Goal: Task Accomplishment & Management: Use online tool/utility

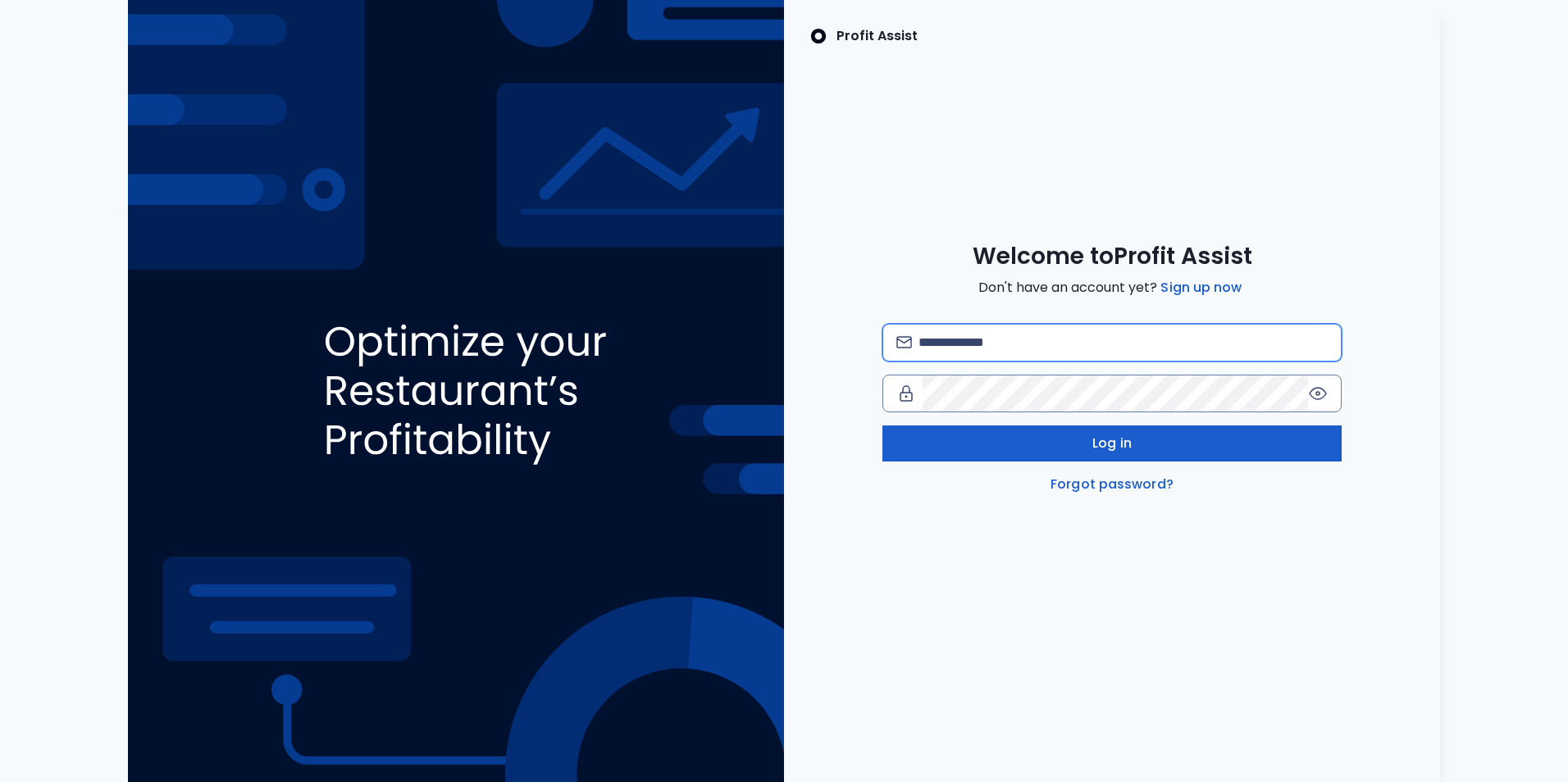
type input "**********"
click at [1089, 446] on button "Log in" at bounding box center [1112, 443] width 459 height 36
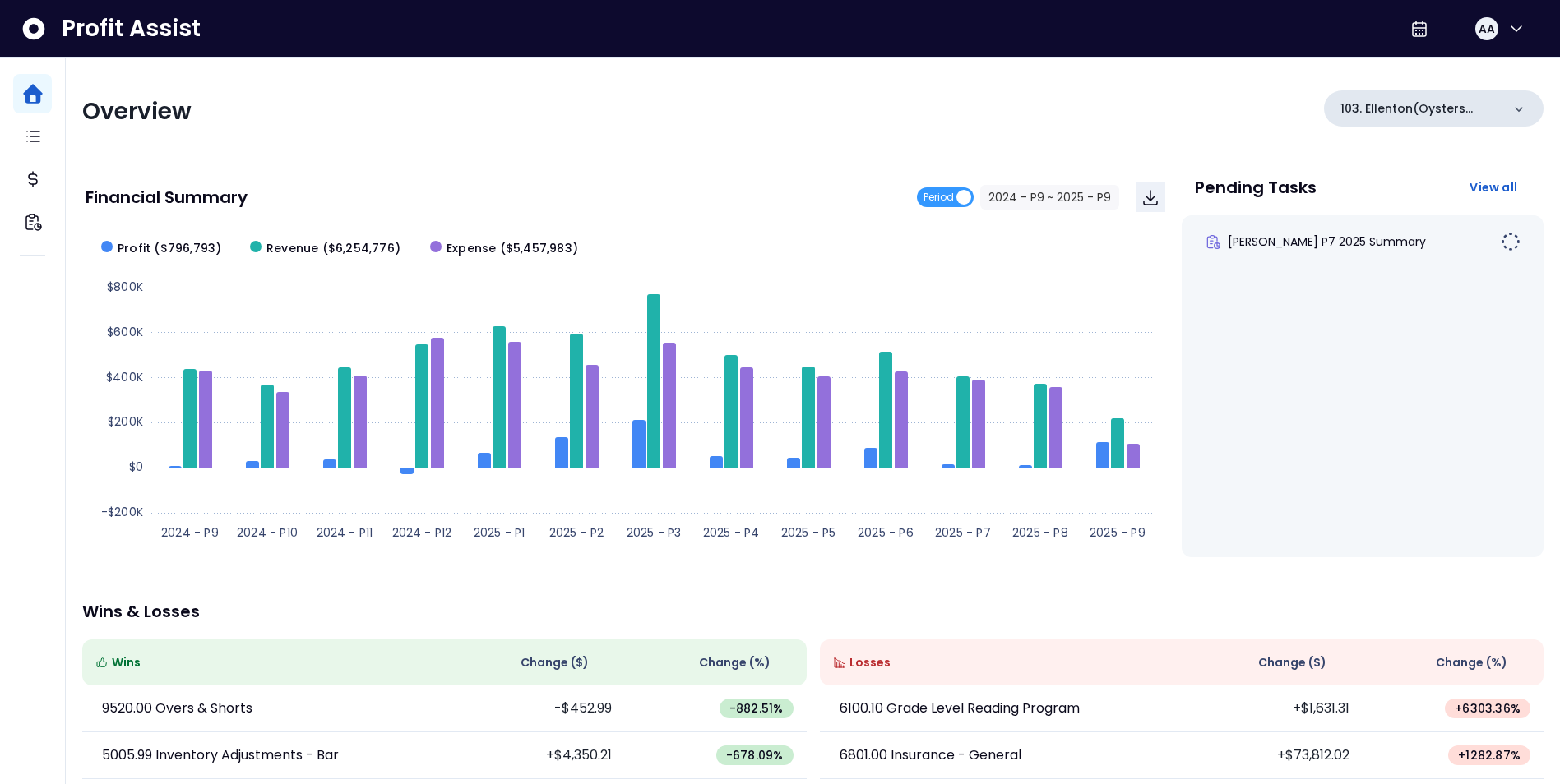
click at [1527, 104] on div "103. Ellenton(Oysters Rock)" at bounding box center [1434, 109] width 220 height 36
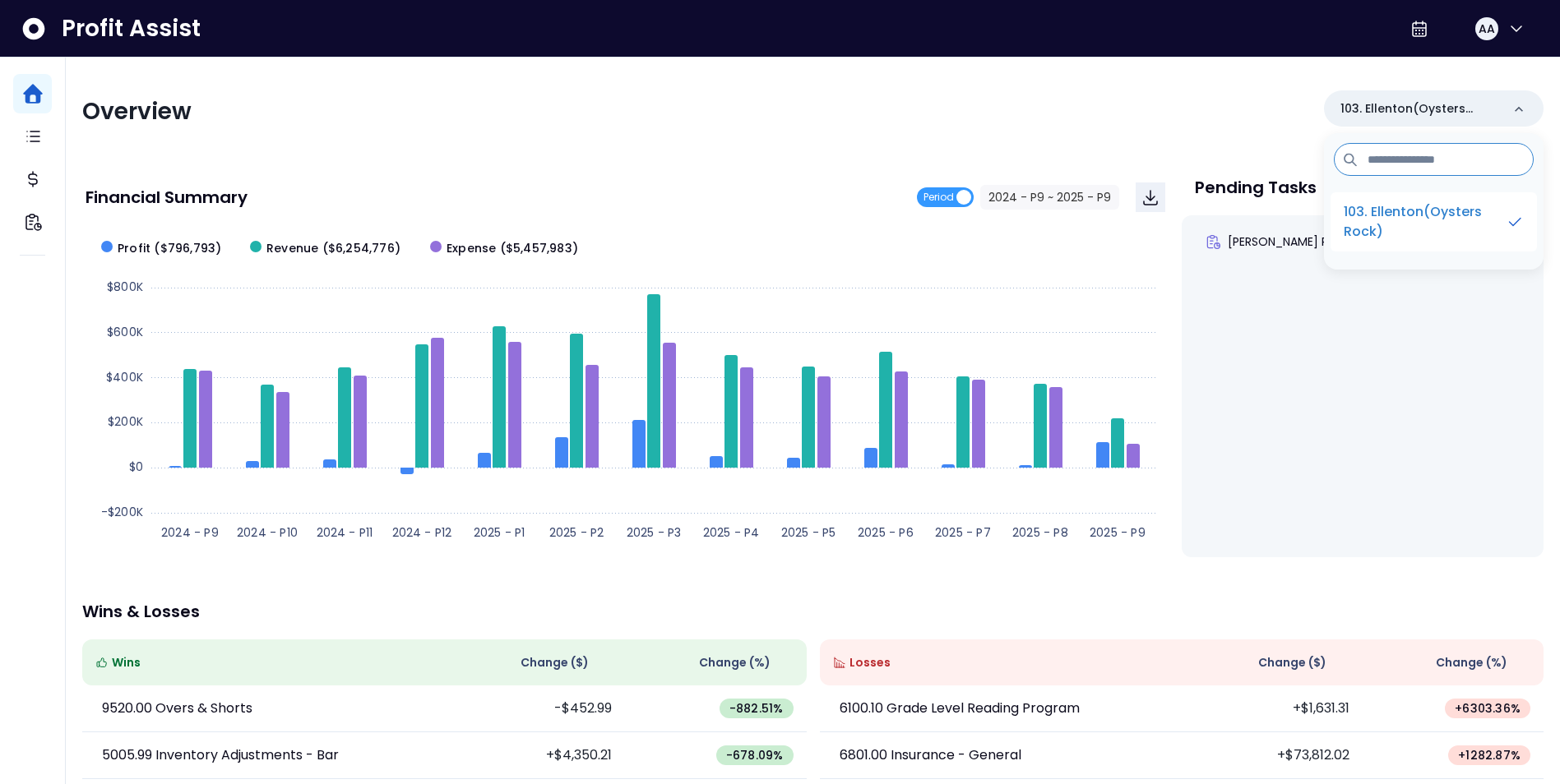
click at [1414, 213] on p "103. Ellenton(Oysters Rock)" at bounding box center [1425, 221] width 162 height 40
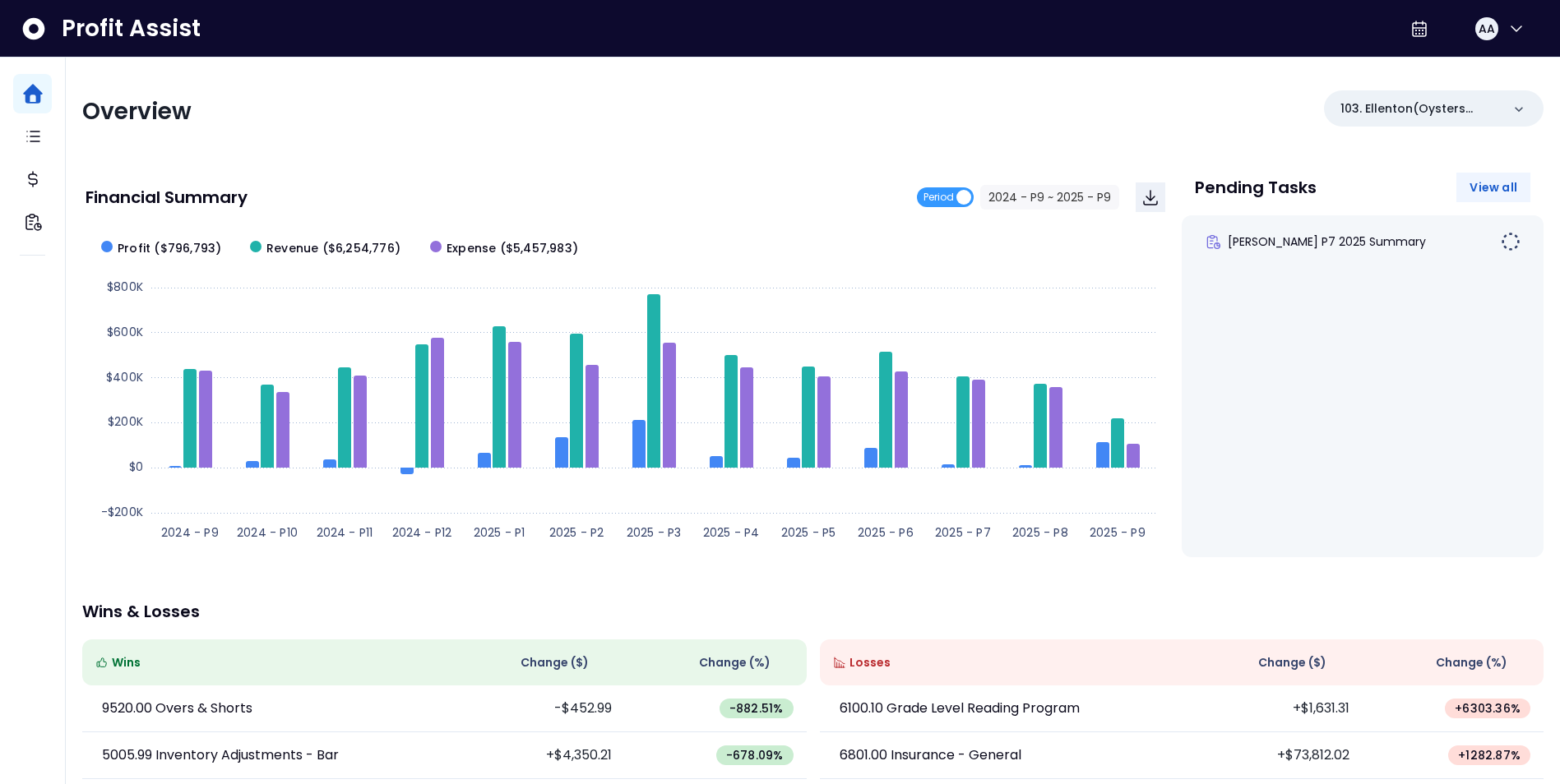
click at [1499, 185] on span "View all" at bounding box center [1494, 188] width 48 height 17
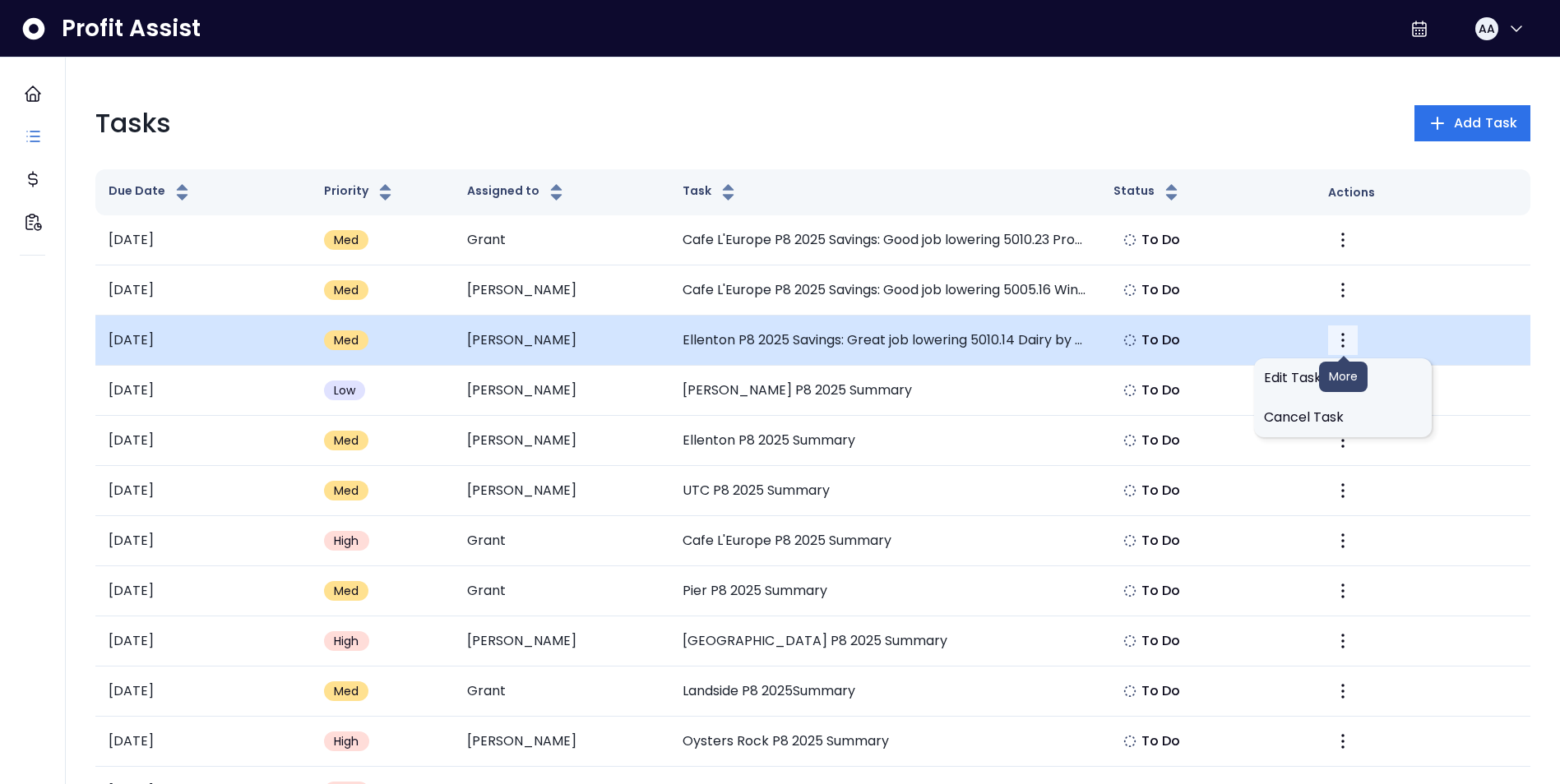
click at [1340, 343] on icon "More" at bounding box center [1342, 340] width 19 height 19
click at [1275, 337] on td "To Do" at bounding box center [1208, 341] width 215 height 50
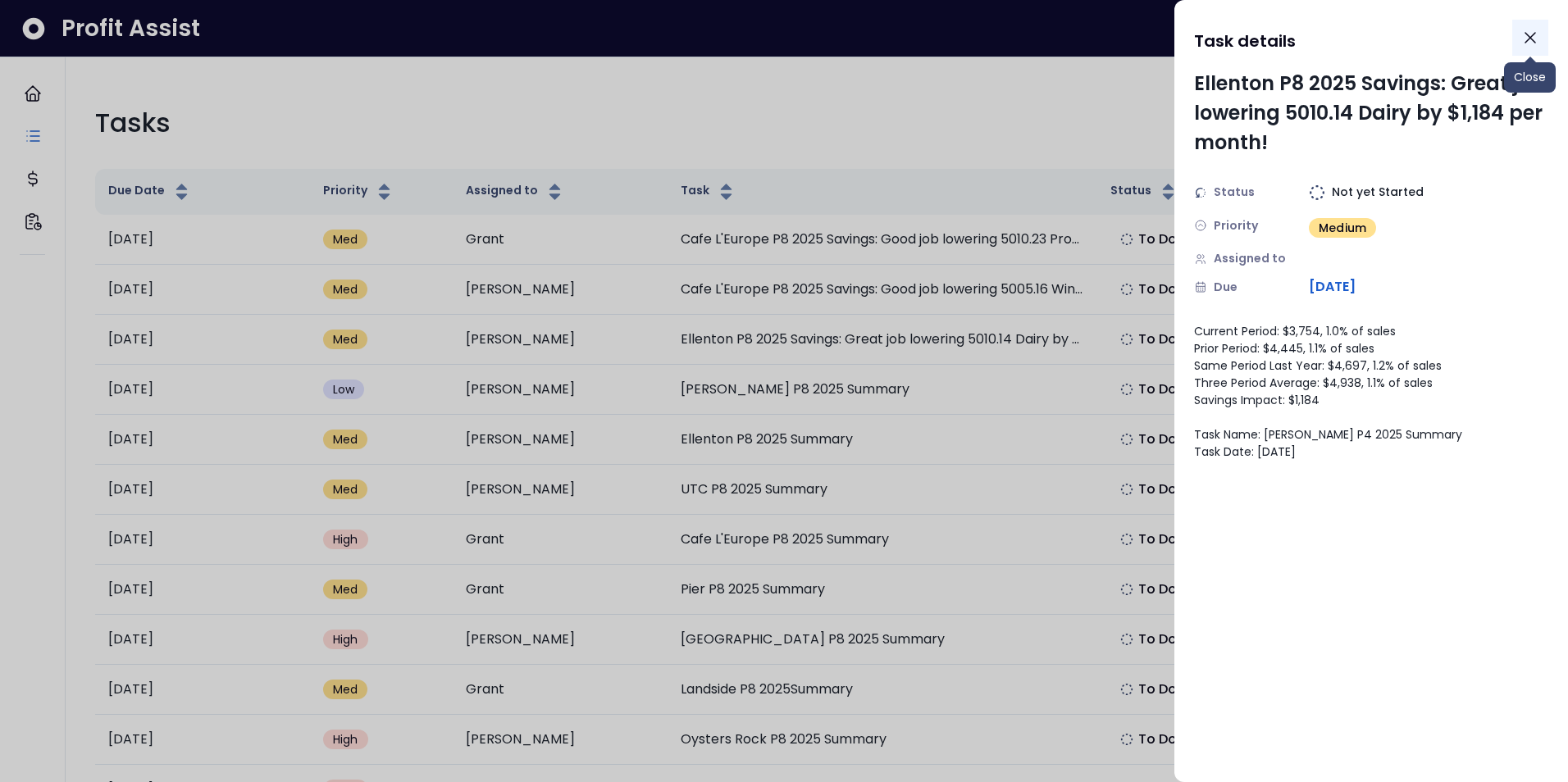
click at [1527, 37] on icon "Close" at bounding box center [1529, 37] width 19 height 19
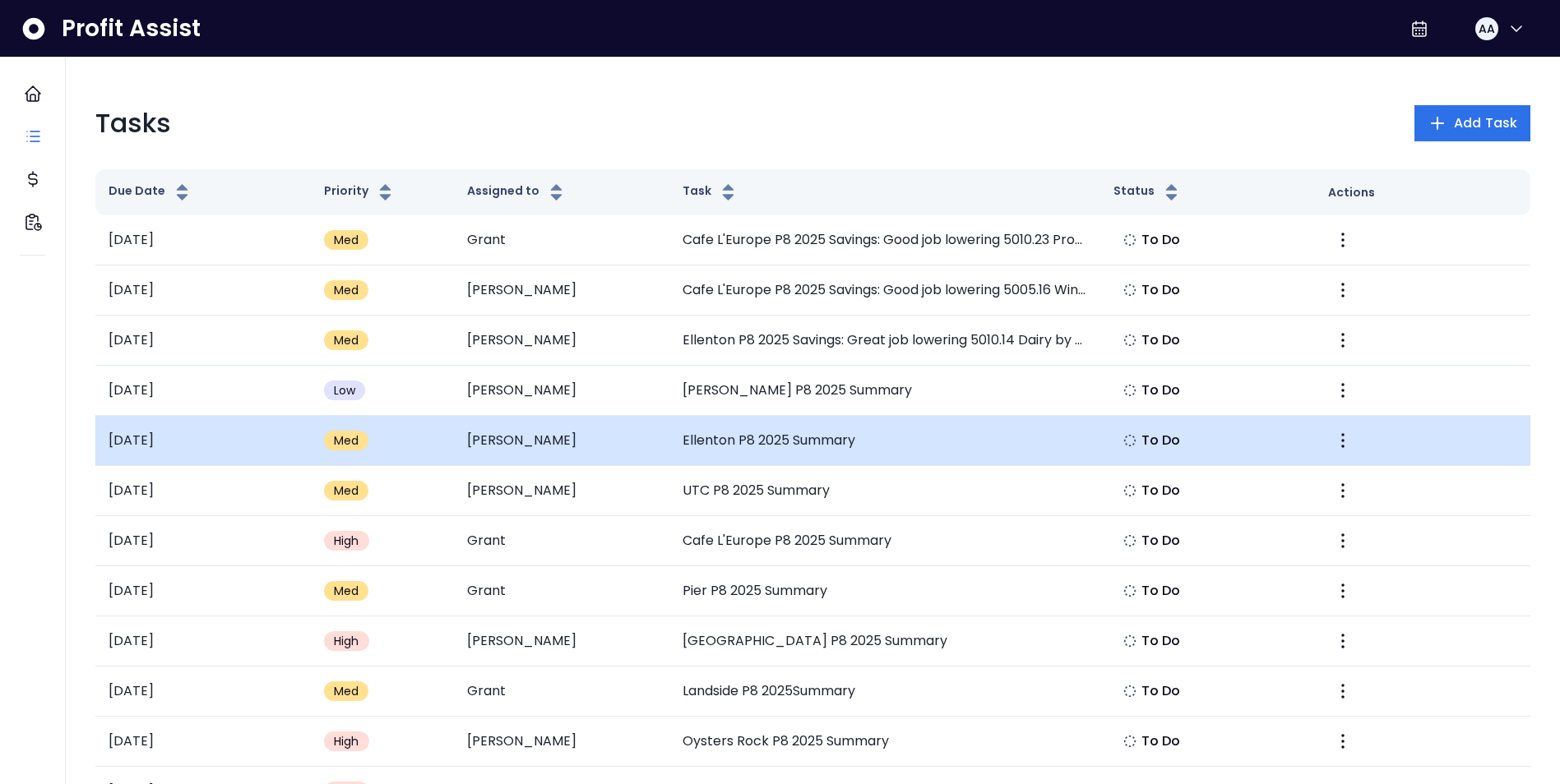
click at [716, 437] on td "Ellenton P8 2025 Summary" at bounding box center [885, 442] width 431 height 50
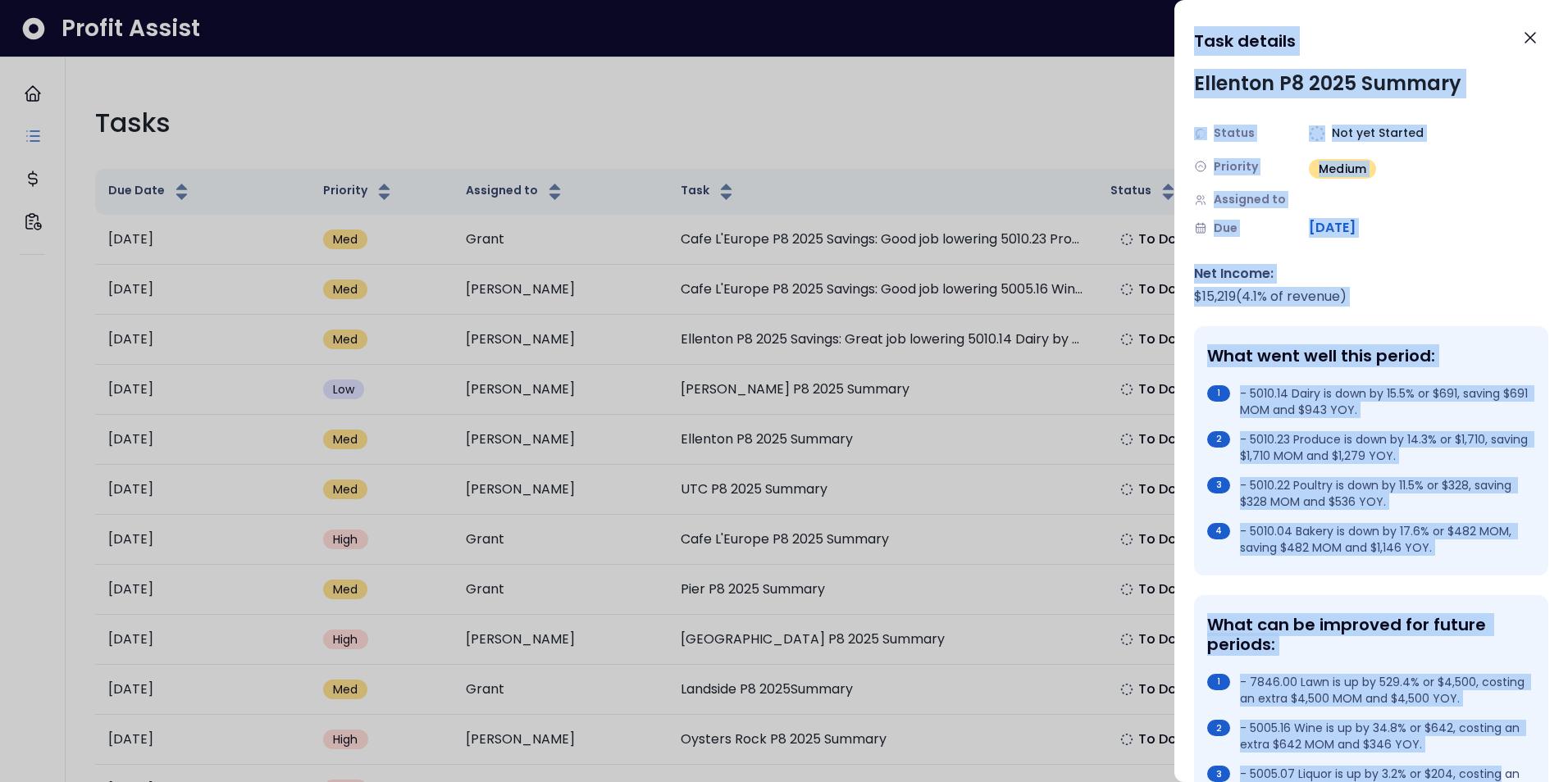
drag, startPoint x: 1197, startPoint y: 42, endPoint x: 1498, endPoint y: 779, distance: 796.1
click at [1498, 779] on div "Task details Ellenton P8 2025 Summary Status Not yet Started Priority Medium As…" at bounding box center [1371, 391] width 393 height 782
click at [1498, 779] on li "- 5005.07 Liquor is up by 3.2% or $204, costing an extra $204 MOM and $631 YOY." at bounding box center [1367, 782] width 321 height 33
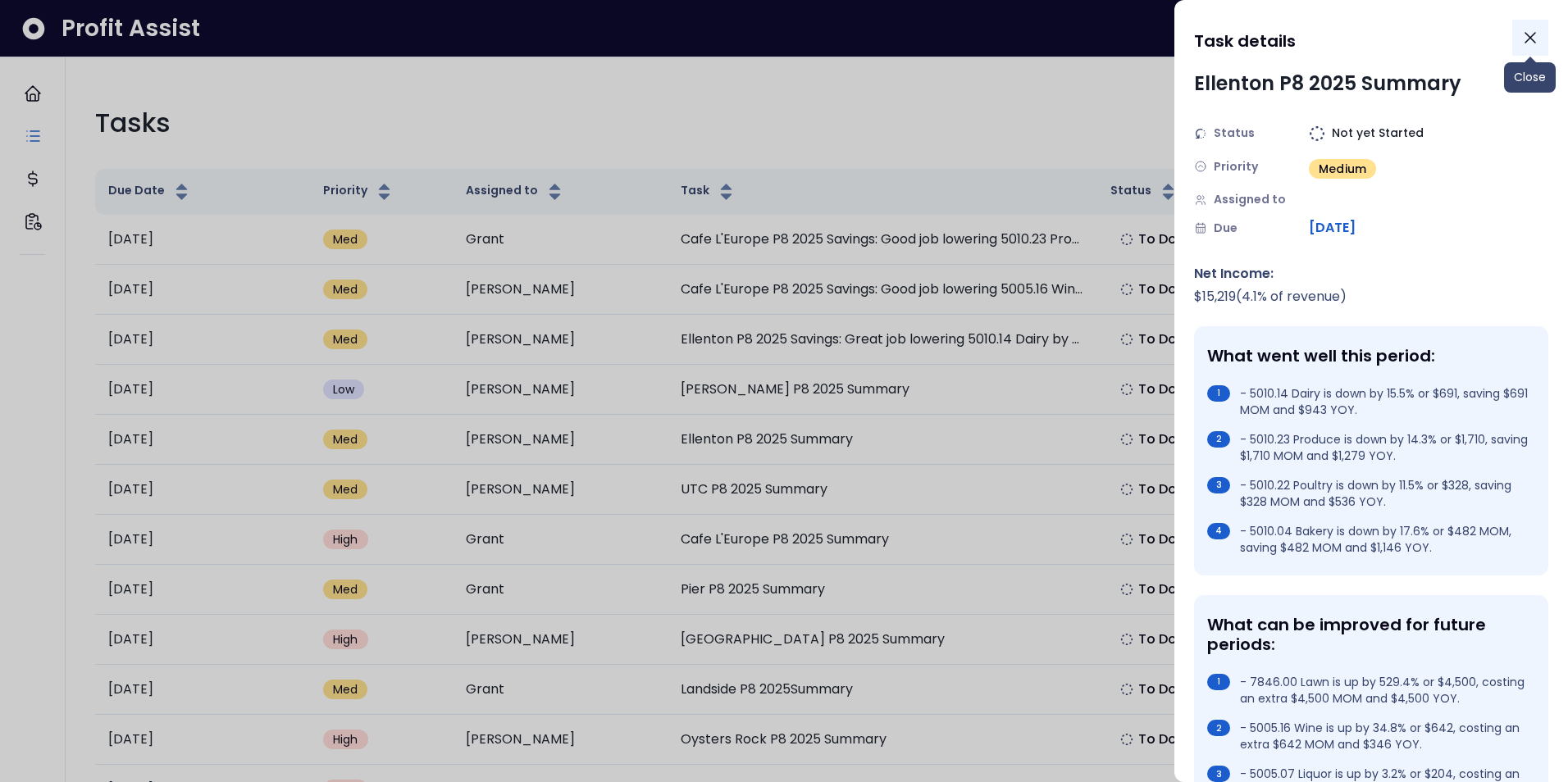
click at [1529, 43] on icon "Close" at bounding box center [1529, 37] width 19 height 19
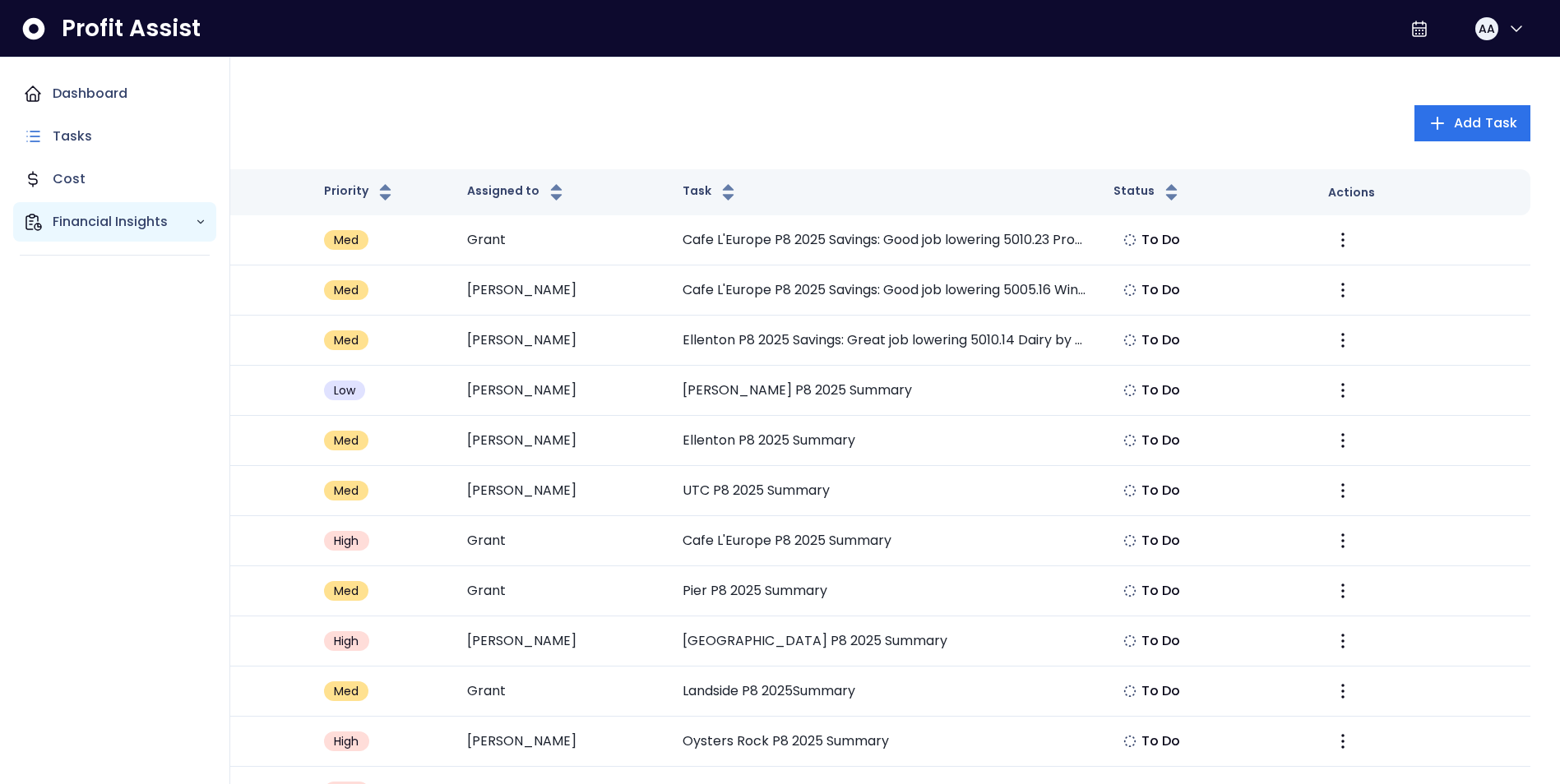
click at [97, 225] on p "Financial Insights" at bounding box center [124, 221] width 142 height 19
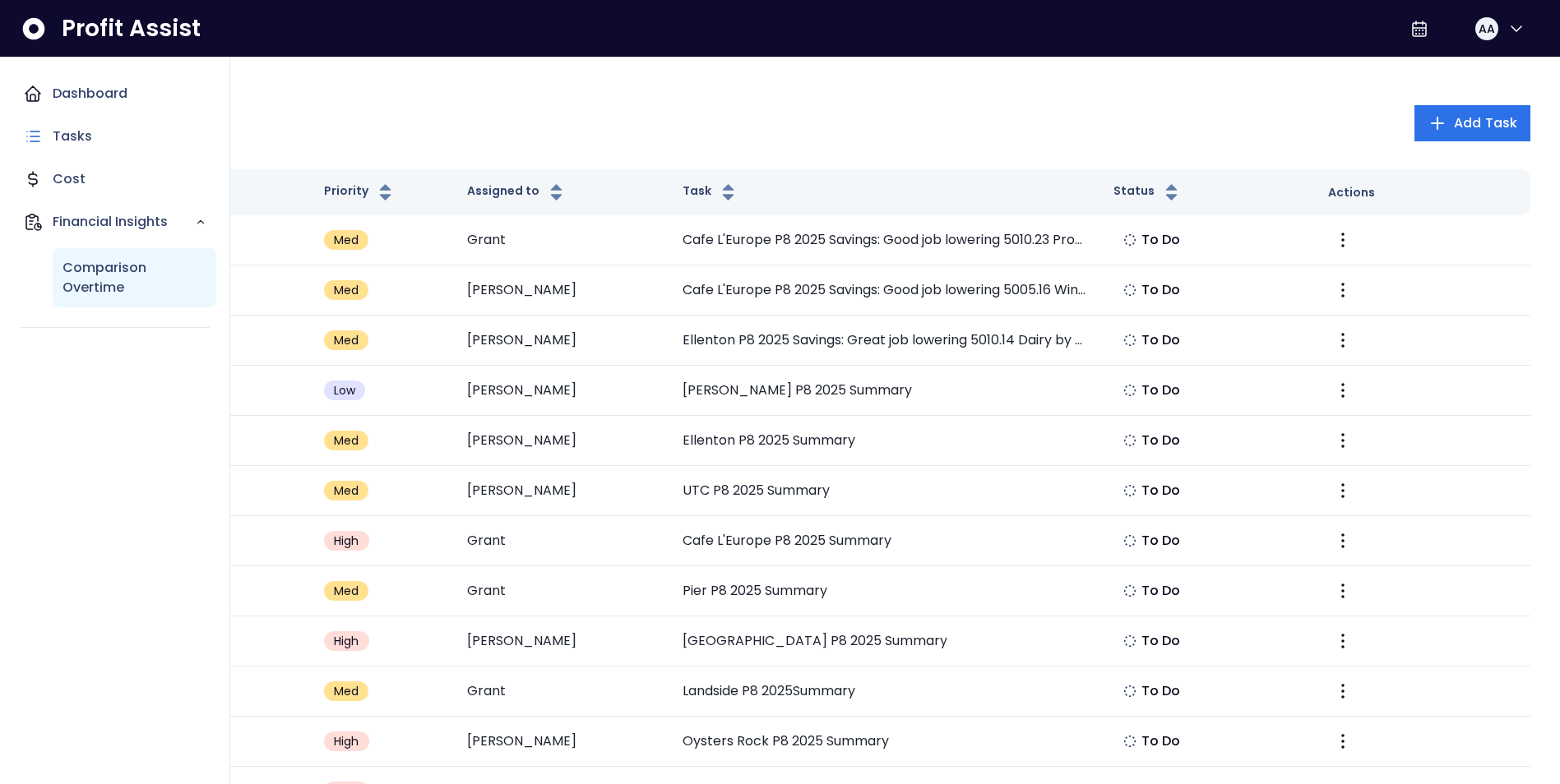
click at [91, 264] on p "Comparison Overtime" at bounding box center [134, 278] width 144 height 40
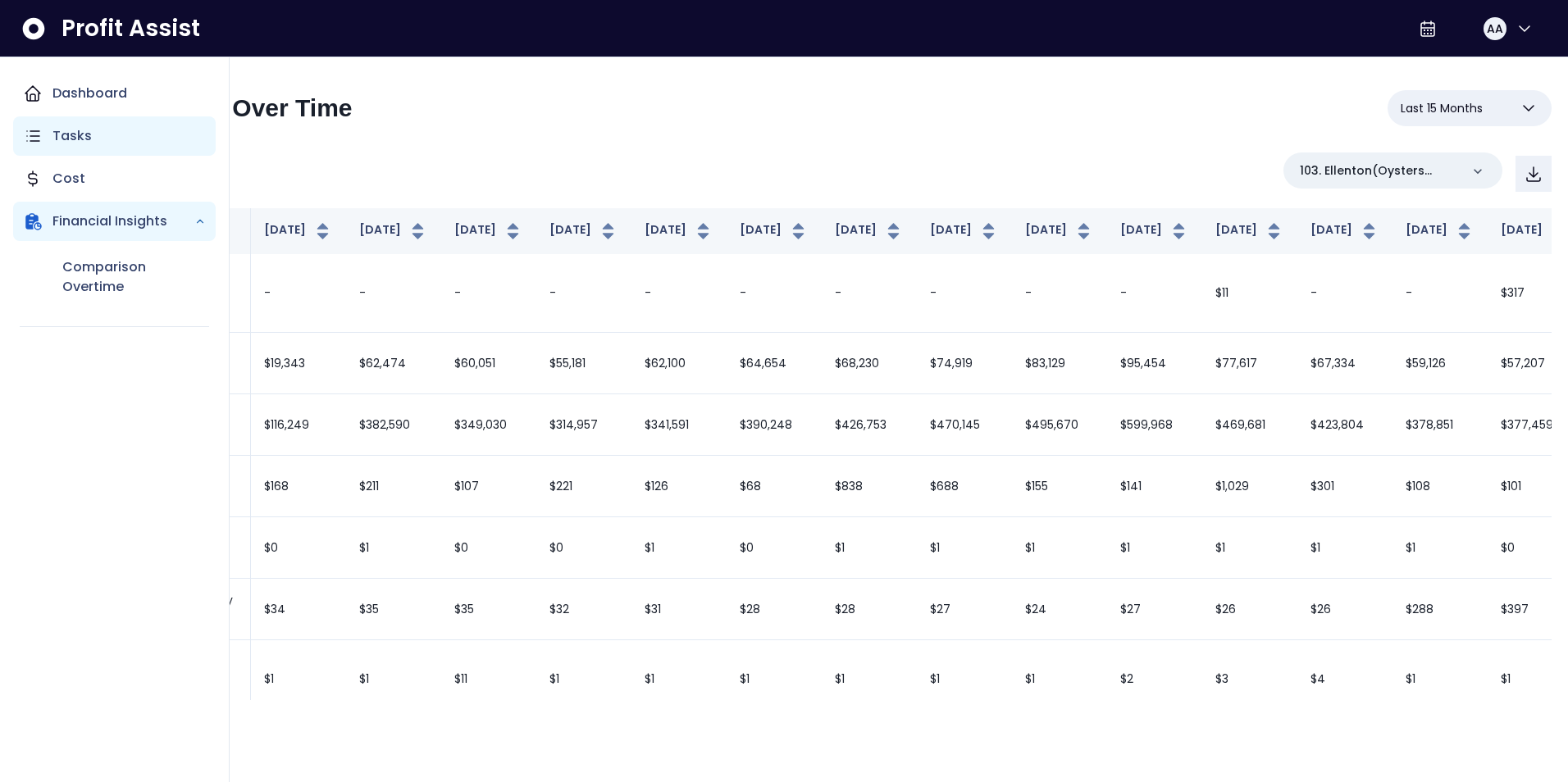
click at [74, 134] on p "Tasks" at bounding box center [72, 136] width 39 height 19
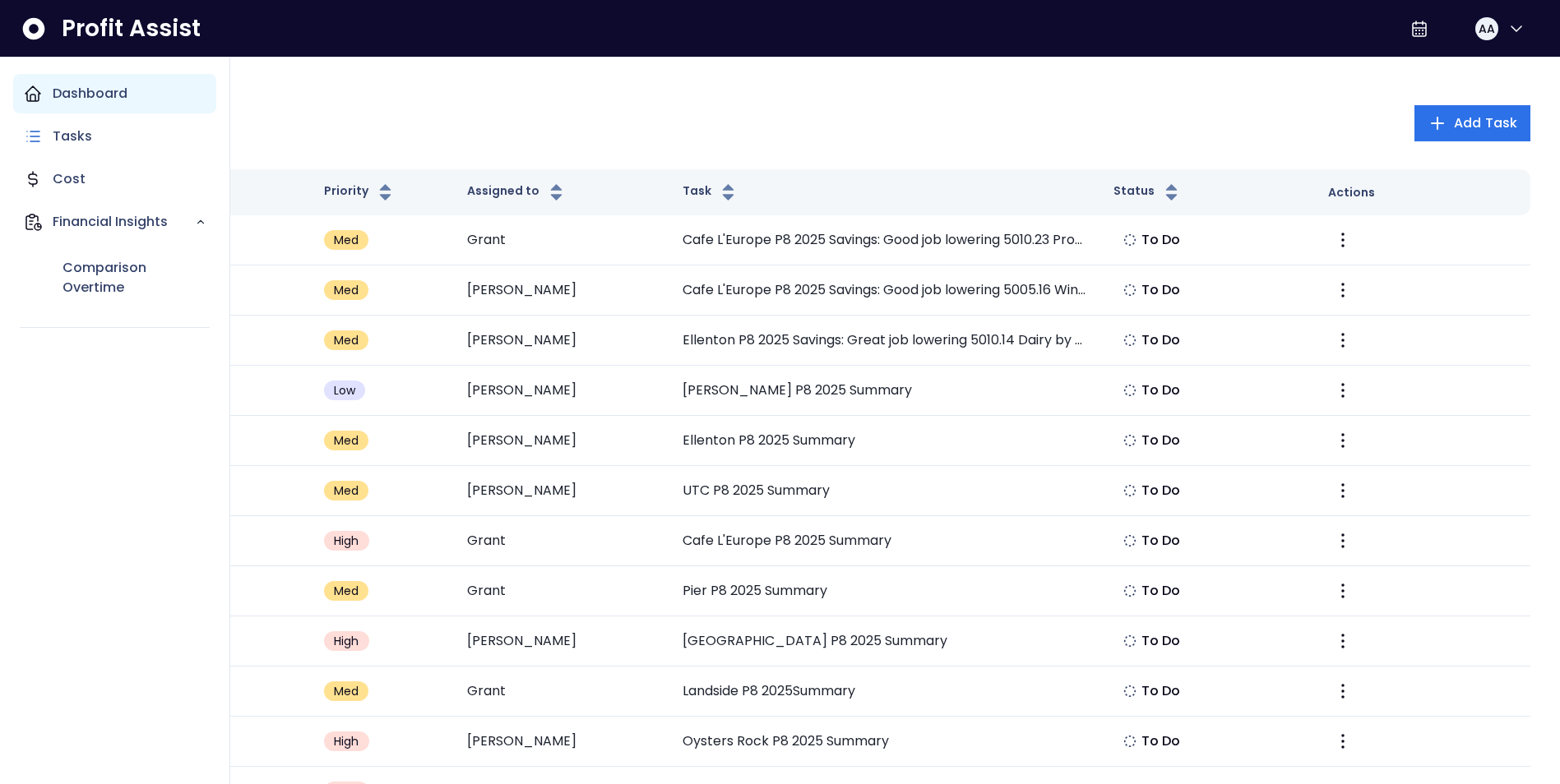
click at [75, 87] on p "Dashboard" at bounding box center [90, 93] width 75 height 19
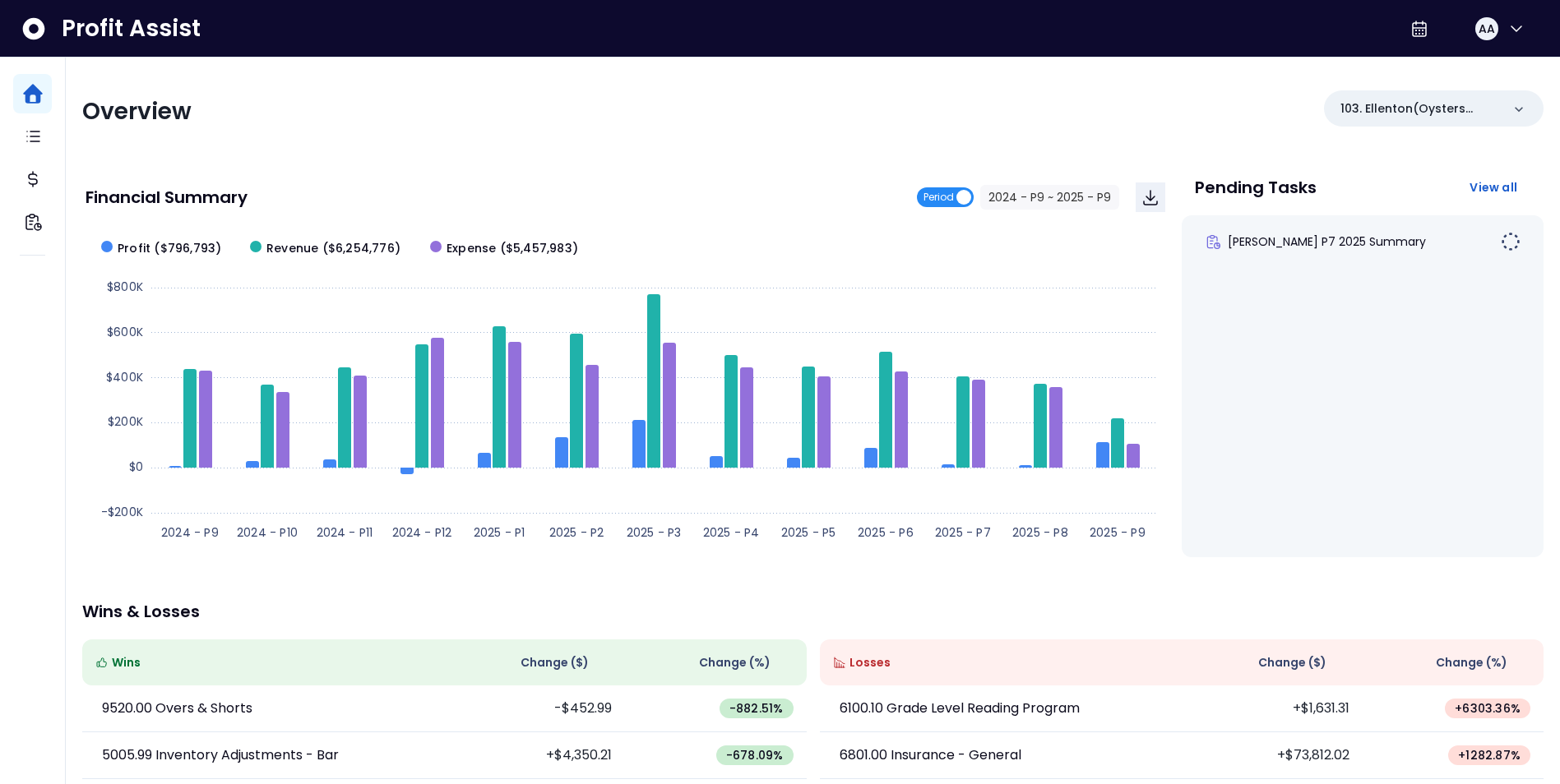
click at [944, 198] on span "Period" at bounding box center [939, 197] width 30 height 19
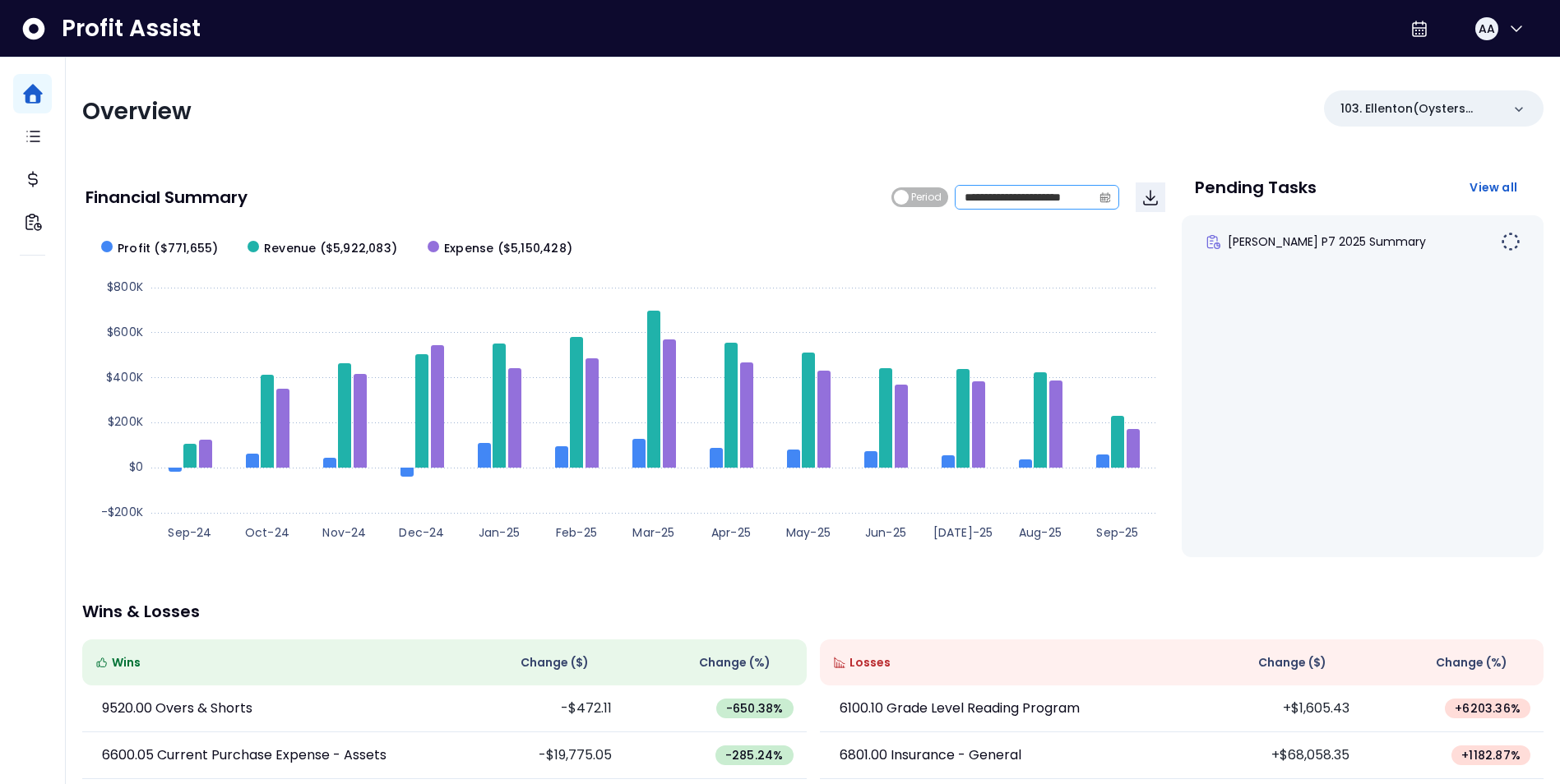
click at [1096, 196] on span at bounding box center [1105, 197] width 26 height 23
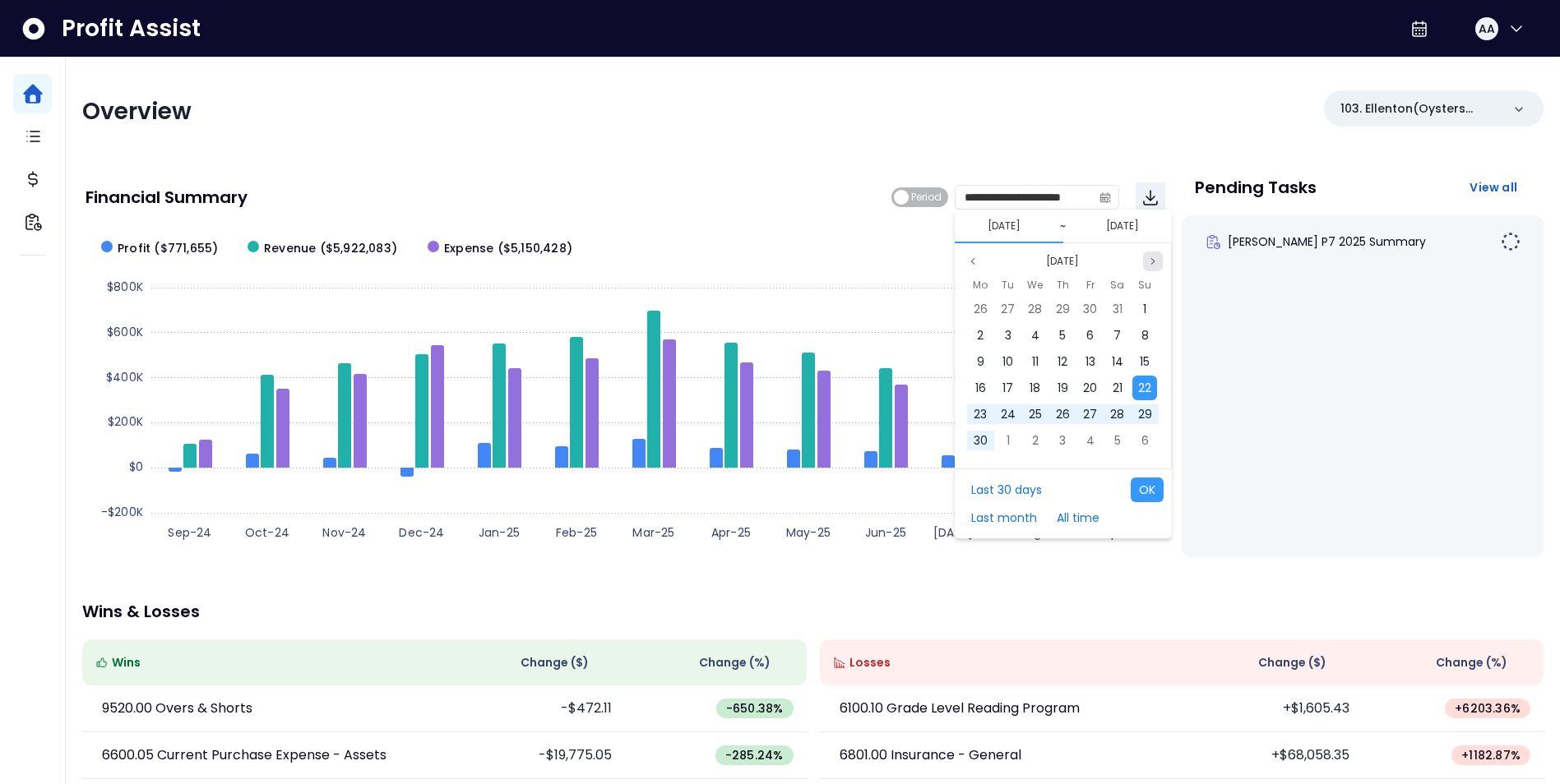
click at [1154, 258] on icon "page next" at bounding box center [1153, 262] width 10 height 10
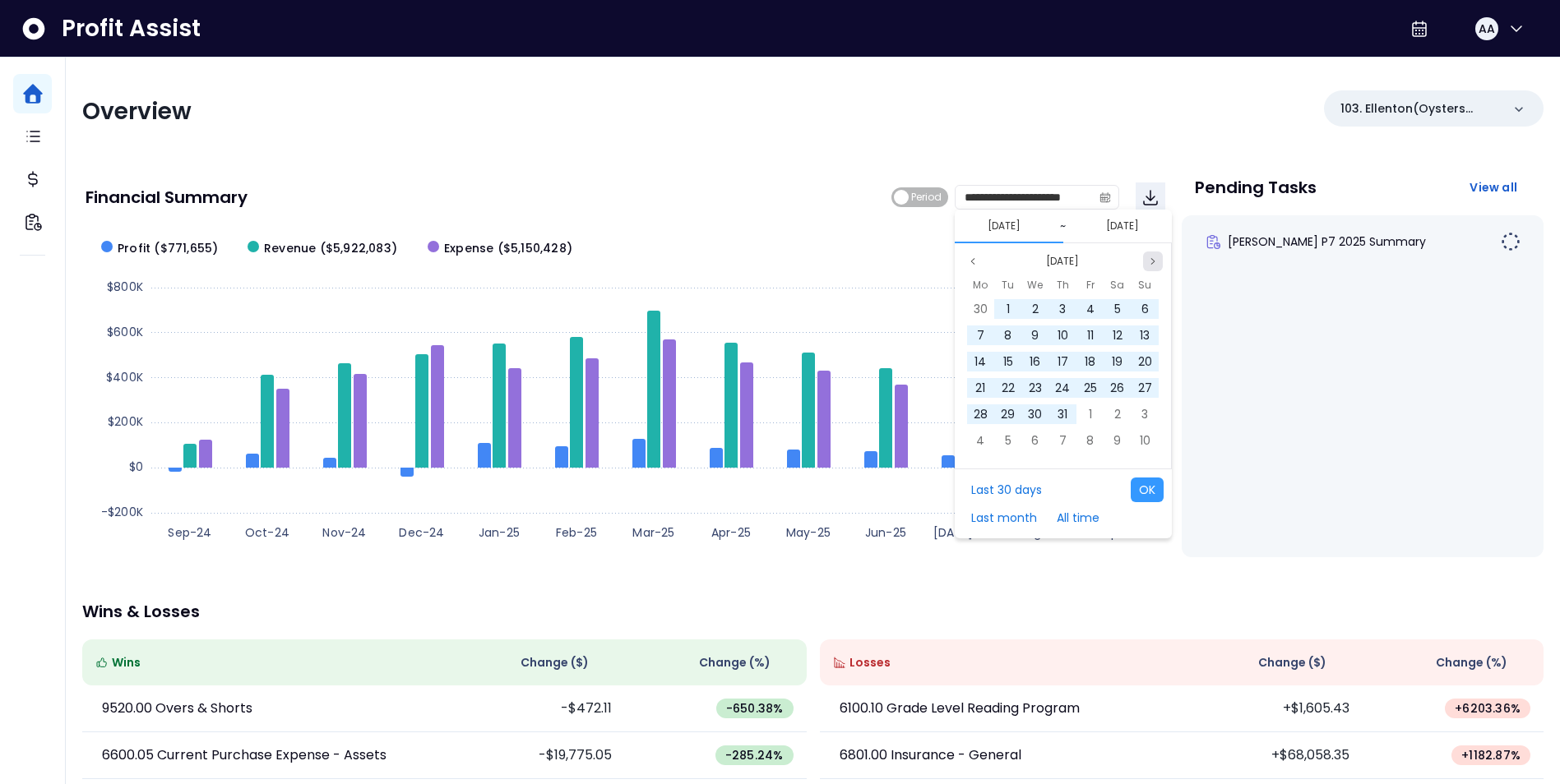
click at [1154, 258] on icon "page next" at bounding box center [1153, 262] width 10 height 10
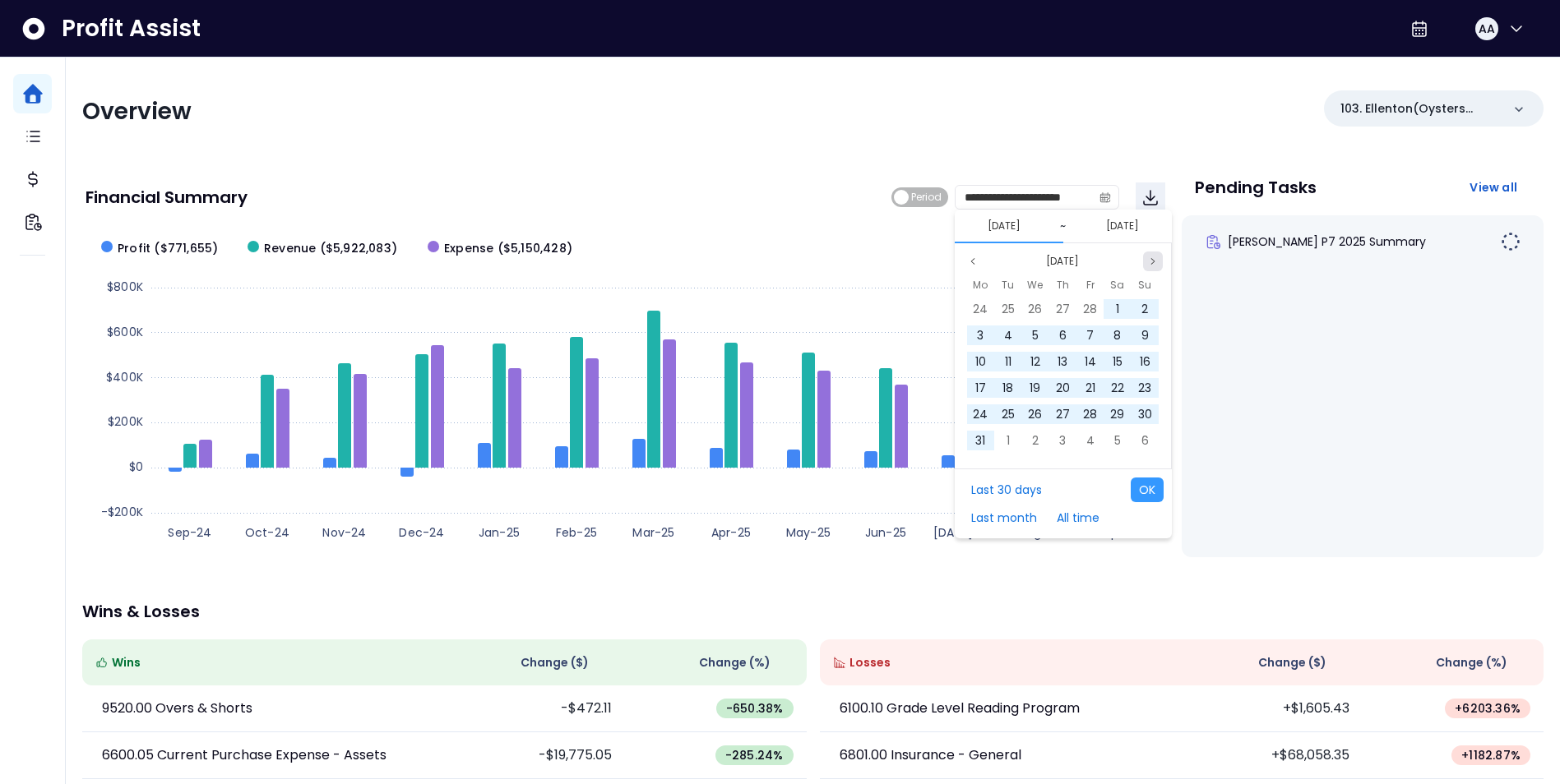
click at [1154, 258] on icon "page next" at bounding box center [1153, 262] width 10 height 10
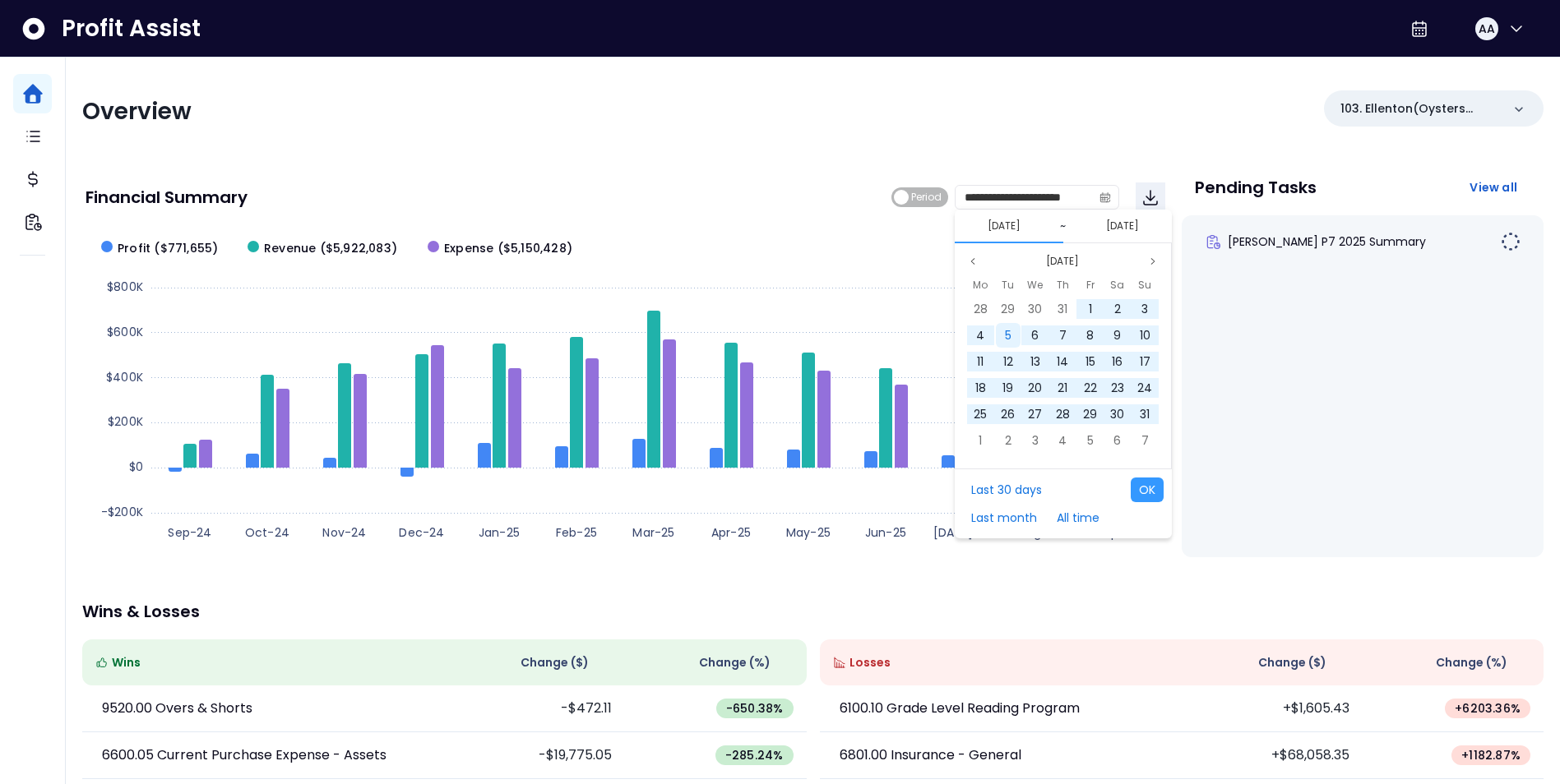
click at [1007, 336] on span "5" at bounding box center [1008, 336] width 7 height 17
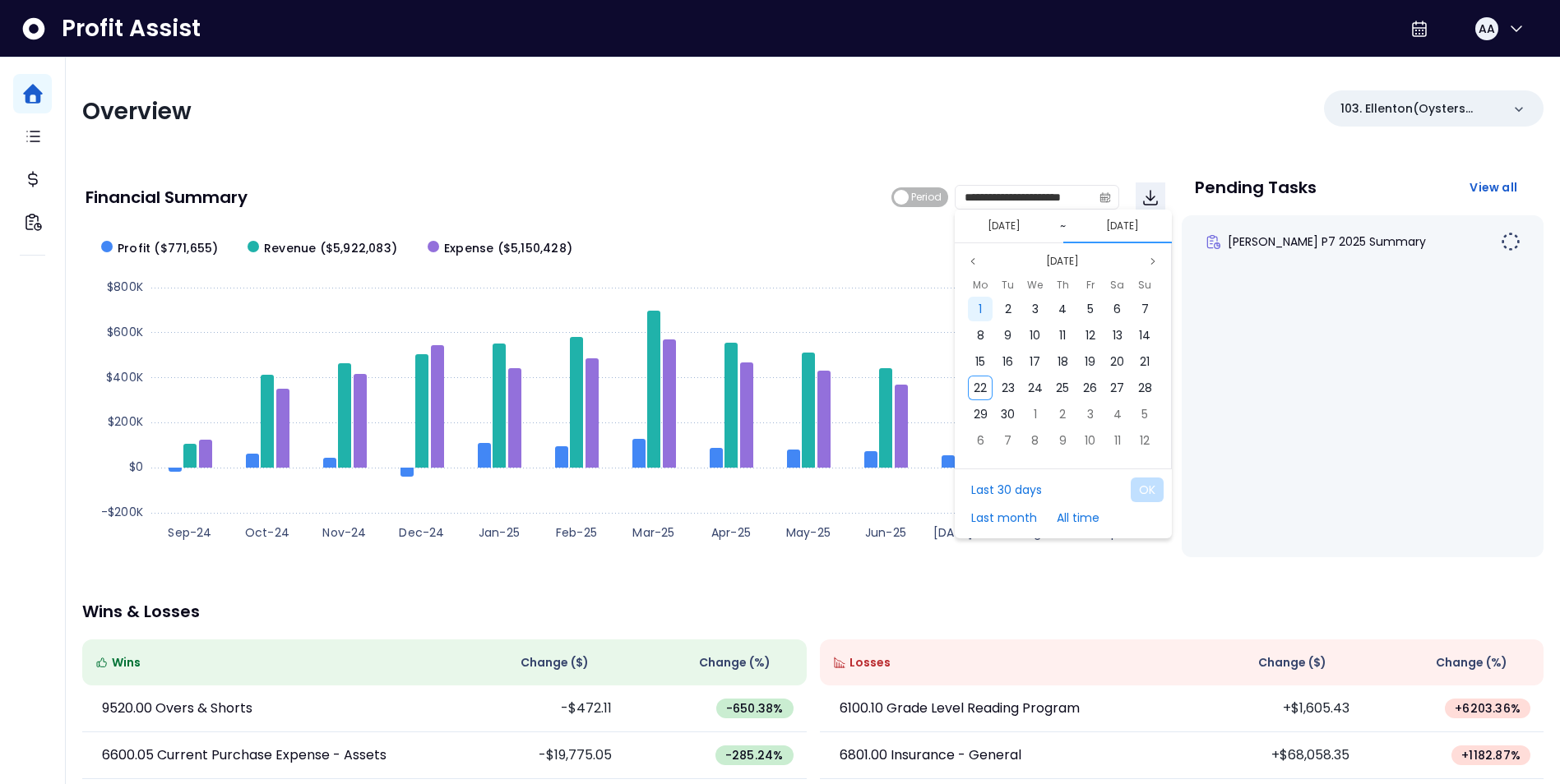
click at [979, 310] on span "1" at bounding box center [980, 310] width 3 height 17
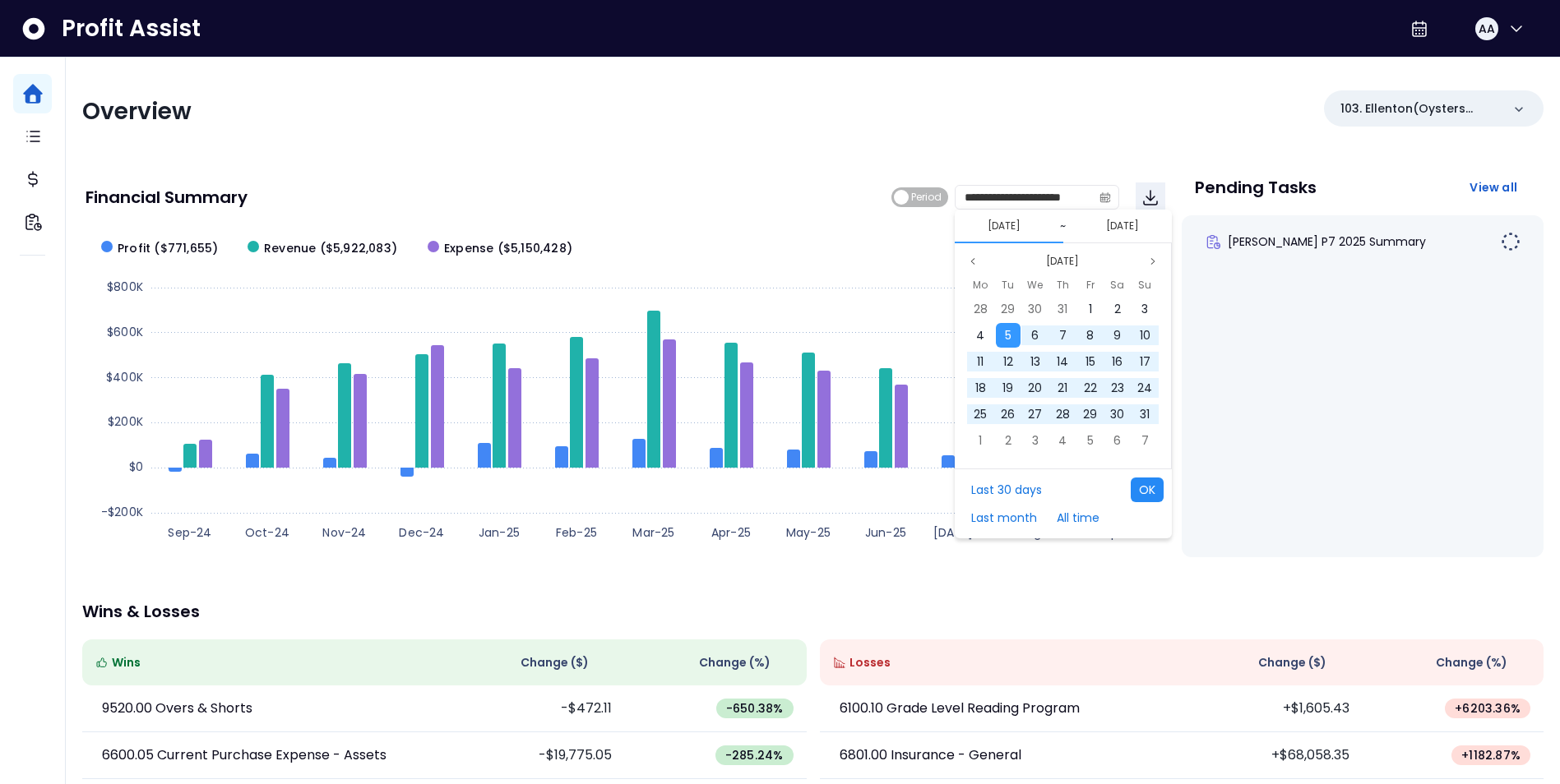
click at [1142, 491] on button "OK" at bounding box center [1147, 490] width 33 height 24
type input "**********"
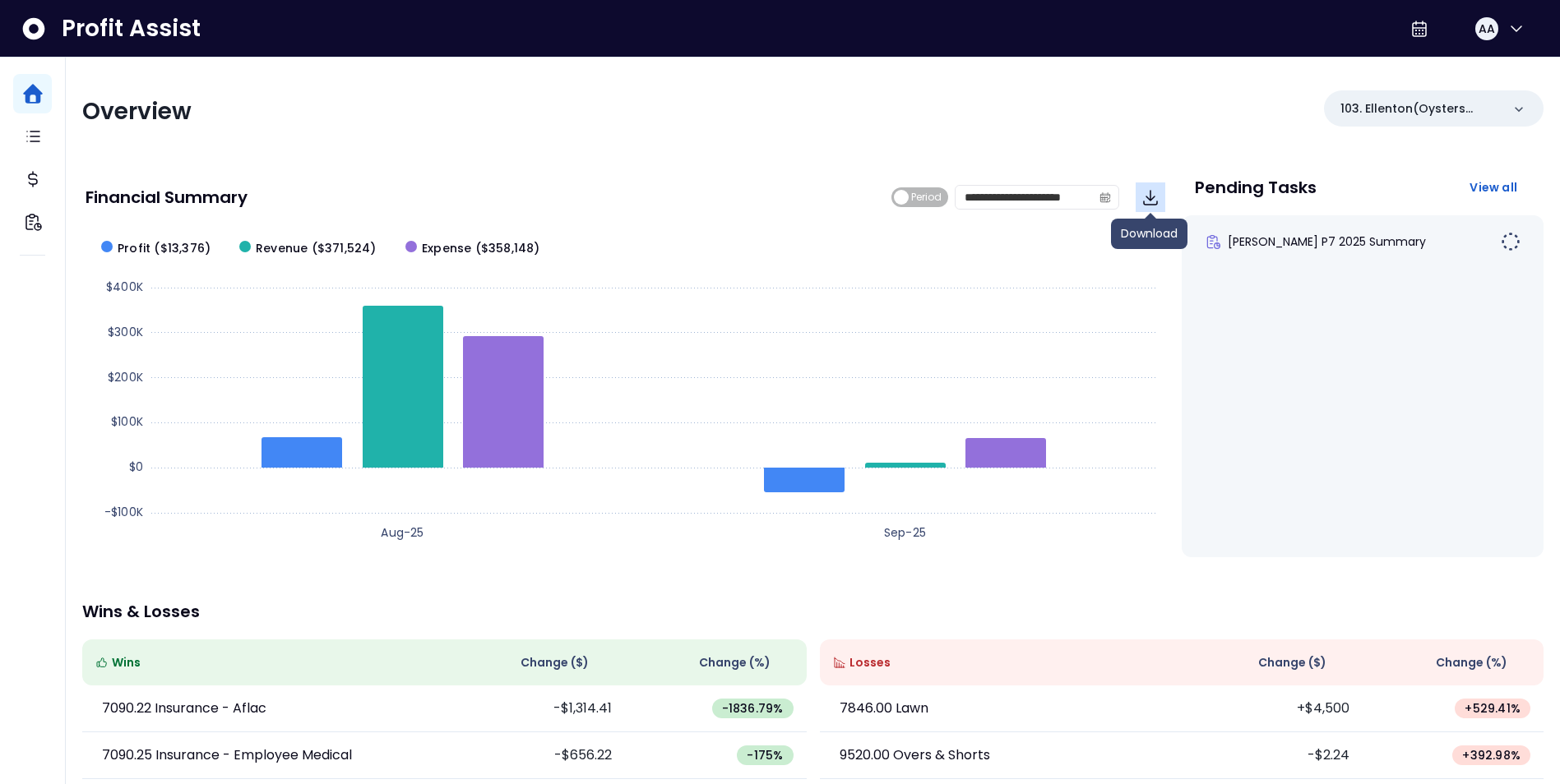
click at [1149, 193] on icon "Download" at bounding box center [1151, 198] width 13 height 14
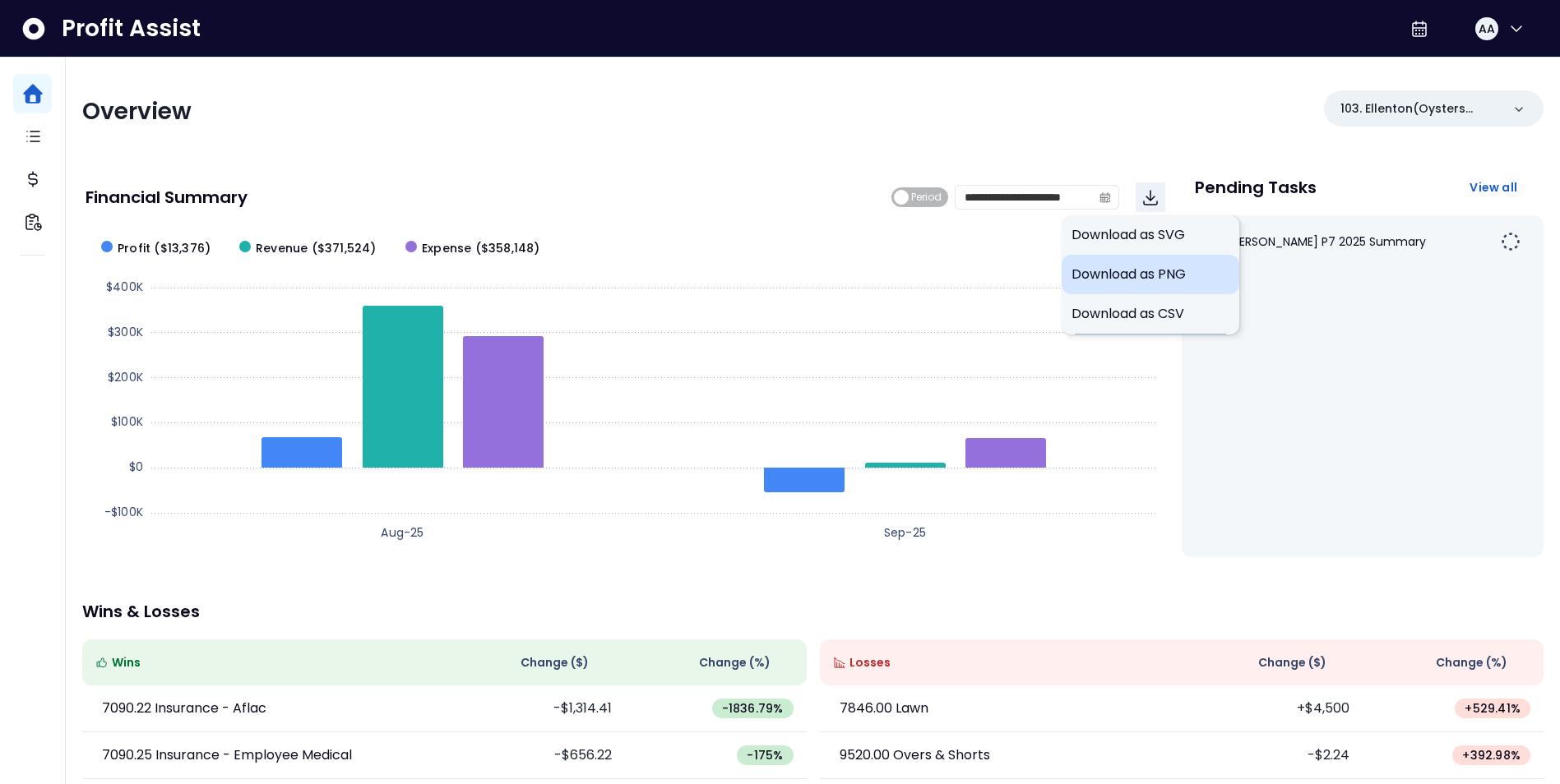
click at [1116, 270] on span "Download as PNG" at bounding box center [1151, 274] width 158 height 19
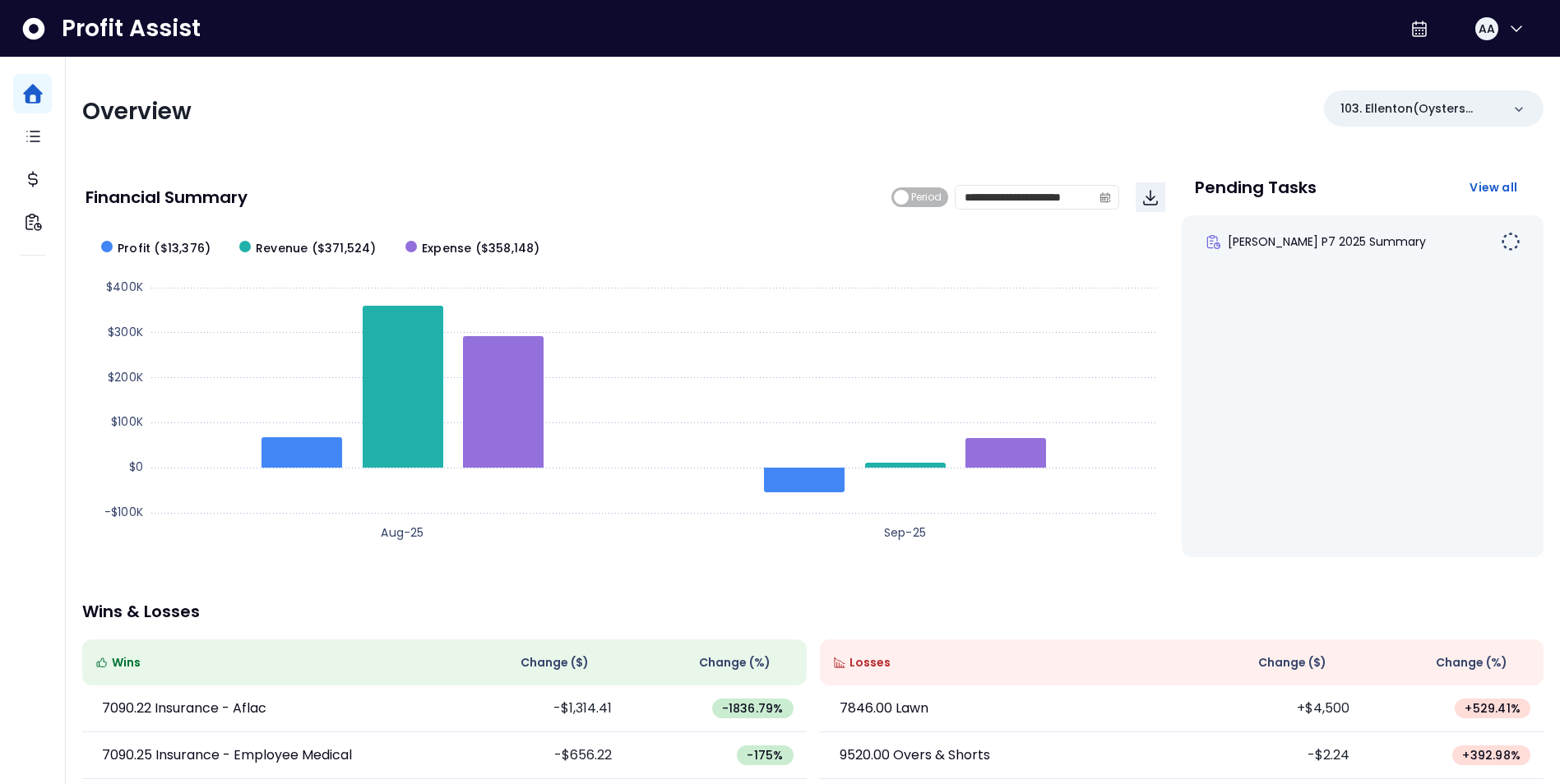
click at [1126, 107] on div "Overview 103. Ellenton(Oysters Rock)" at bounding box center [813, 112] width 1462 height 43
click at [1145, 190] on icon "Download" at bounding box center [1150, 197] width 19 height 19
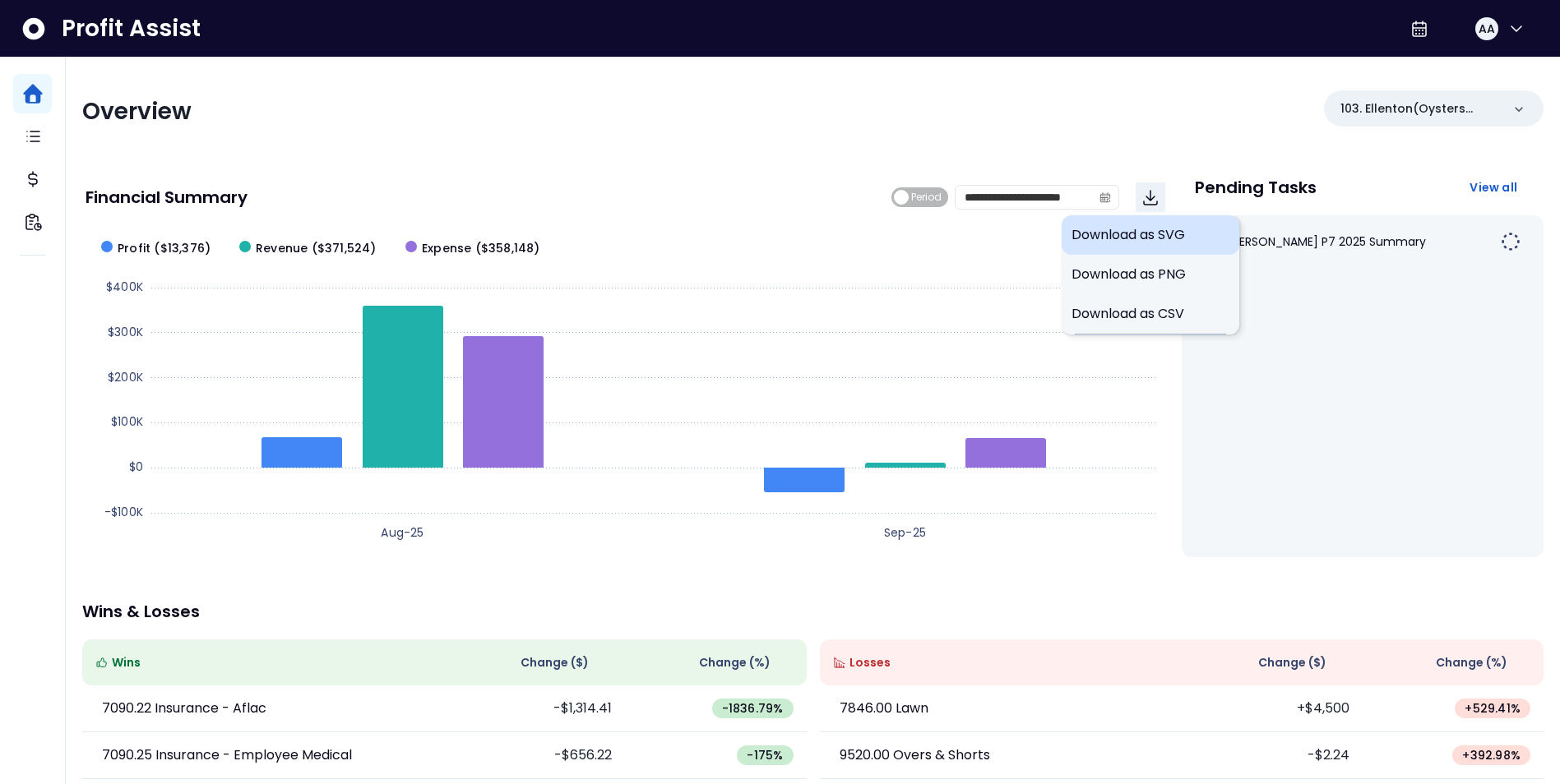
click at [1146, 234] on span "Download as SVG" at bounding box center [1151, 235] width 158 height 19
click at [1142, 195] on icon "Download" at bounding box center [1150, 197] width 19 height 19
click at [1101, 311] on span "Download as CSV" at bounding box center [1151, 314] width 158 height 19
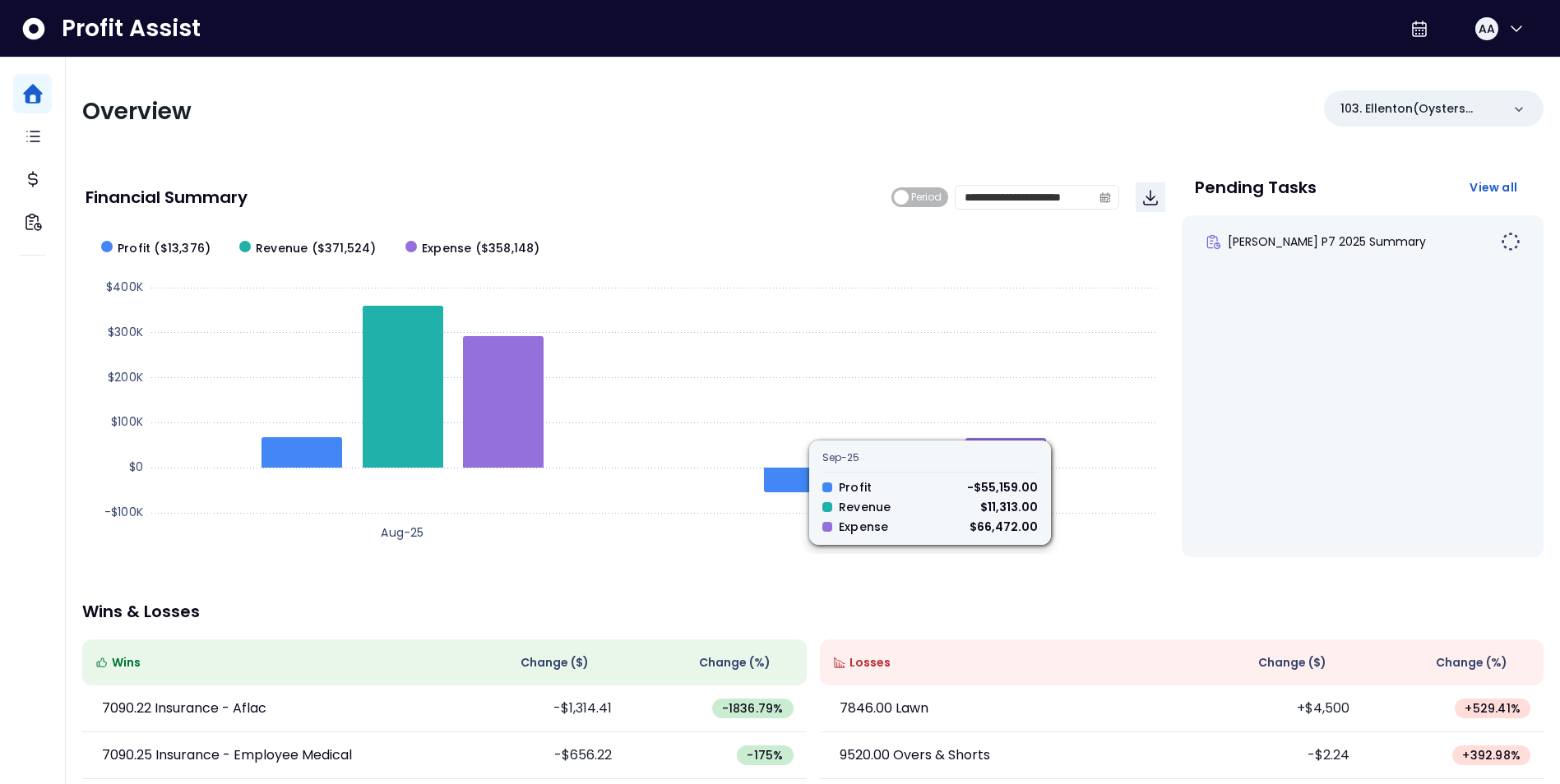
click at [1097, 241] on rect at bounding box center [625, 389] width 1079 height 329
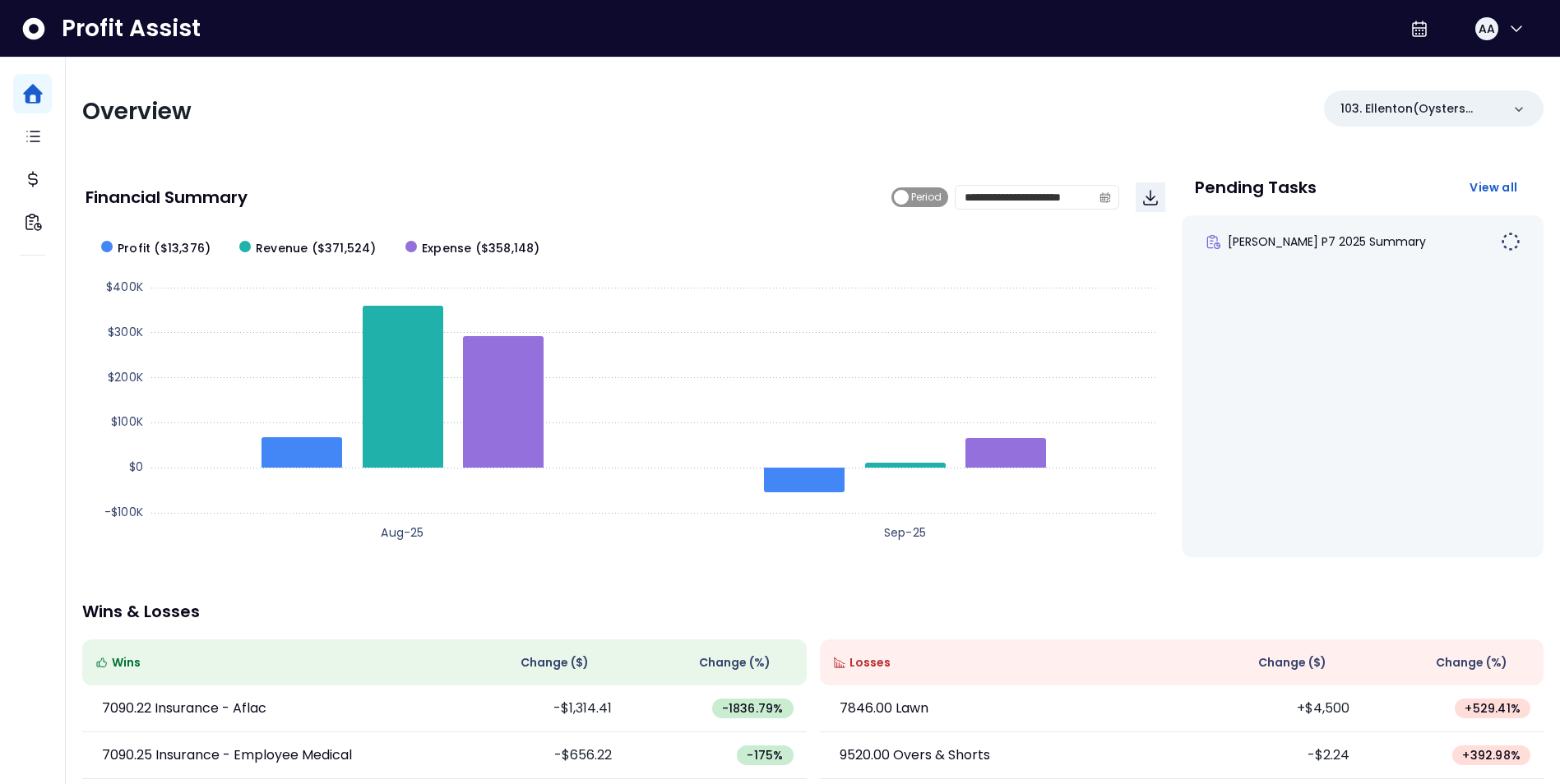
click at [893, 194] on span "Period" at bounding box center [920, 197] width 56 height 19
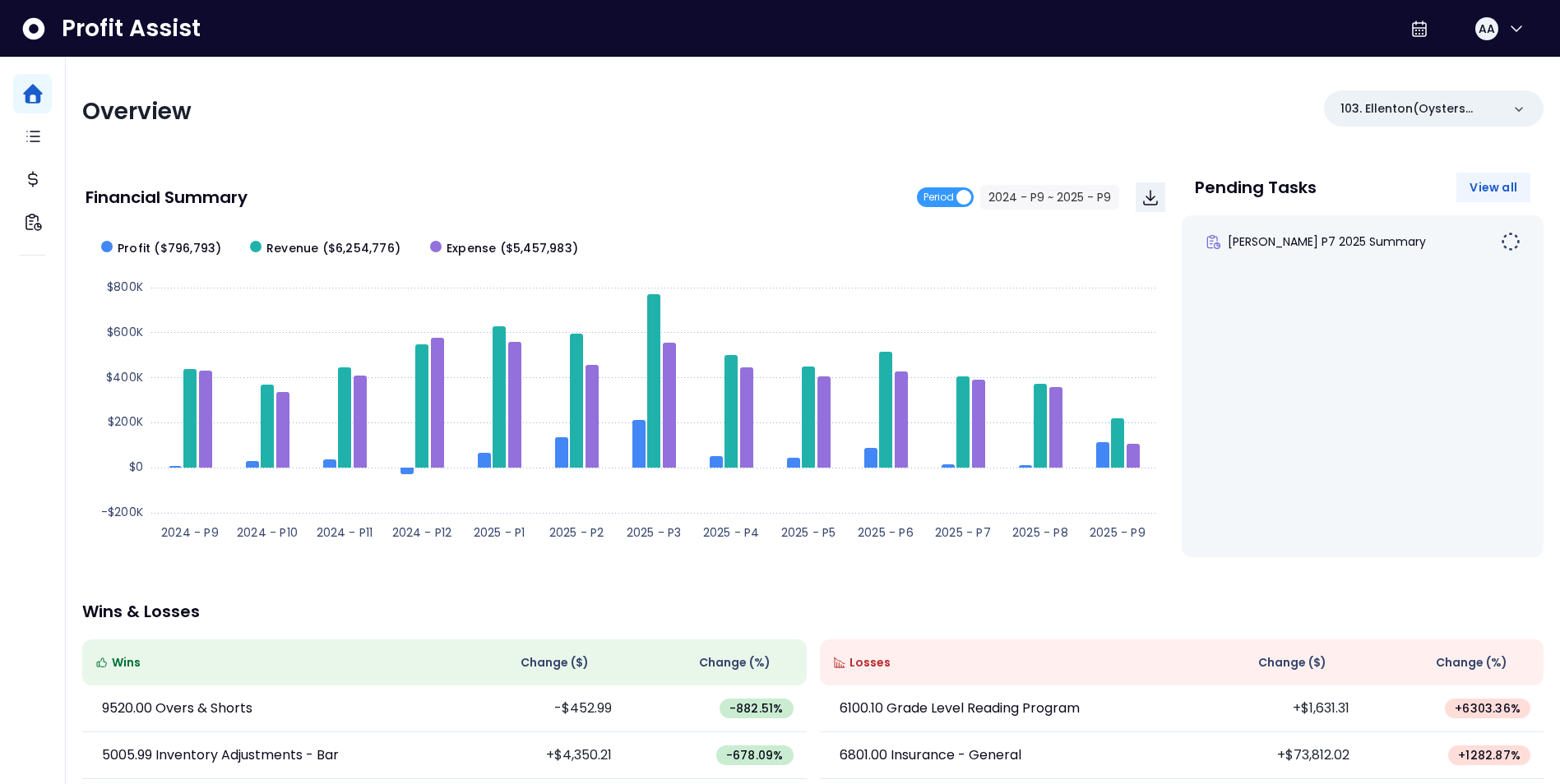
click at [1497, 191] on span "View all" at bounding box center [1494, 188] width 48 height 17
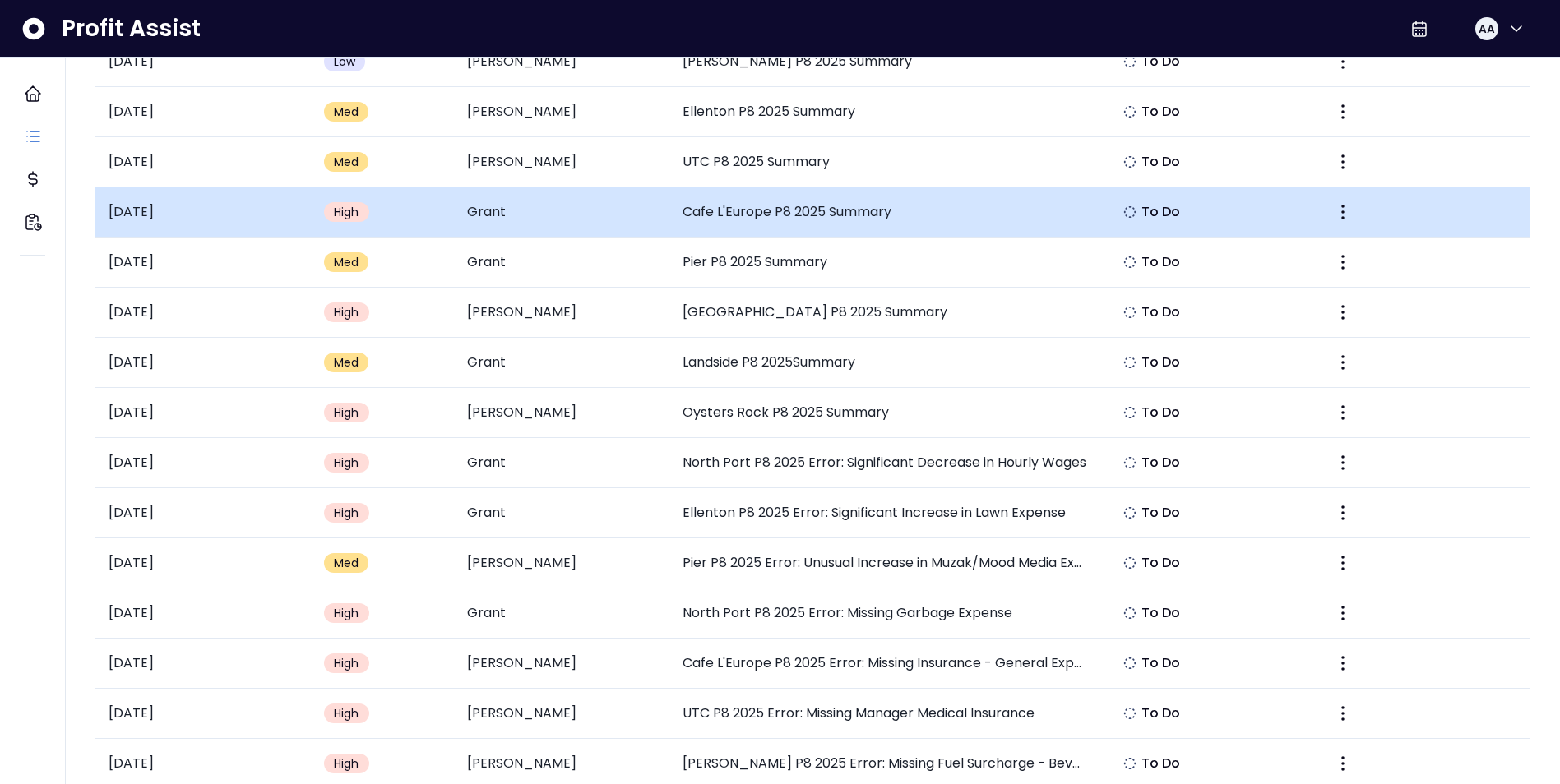
scroll to position [411, 0]
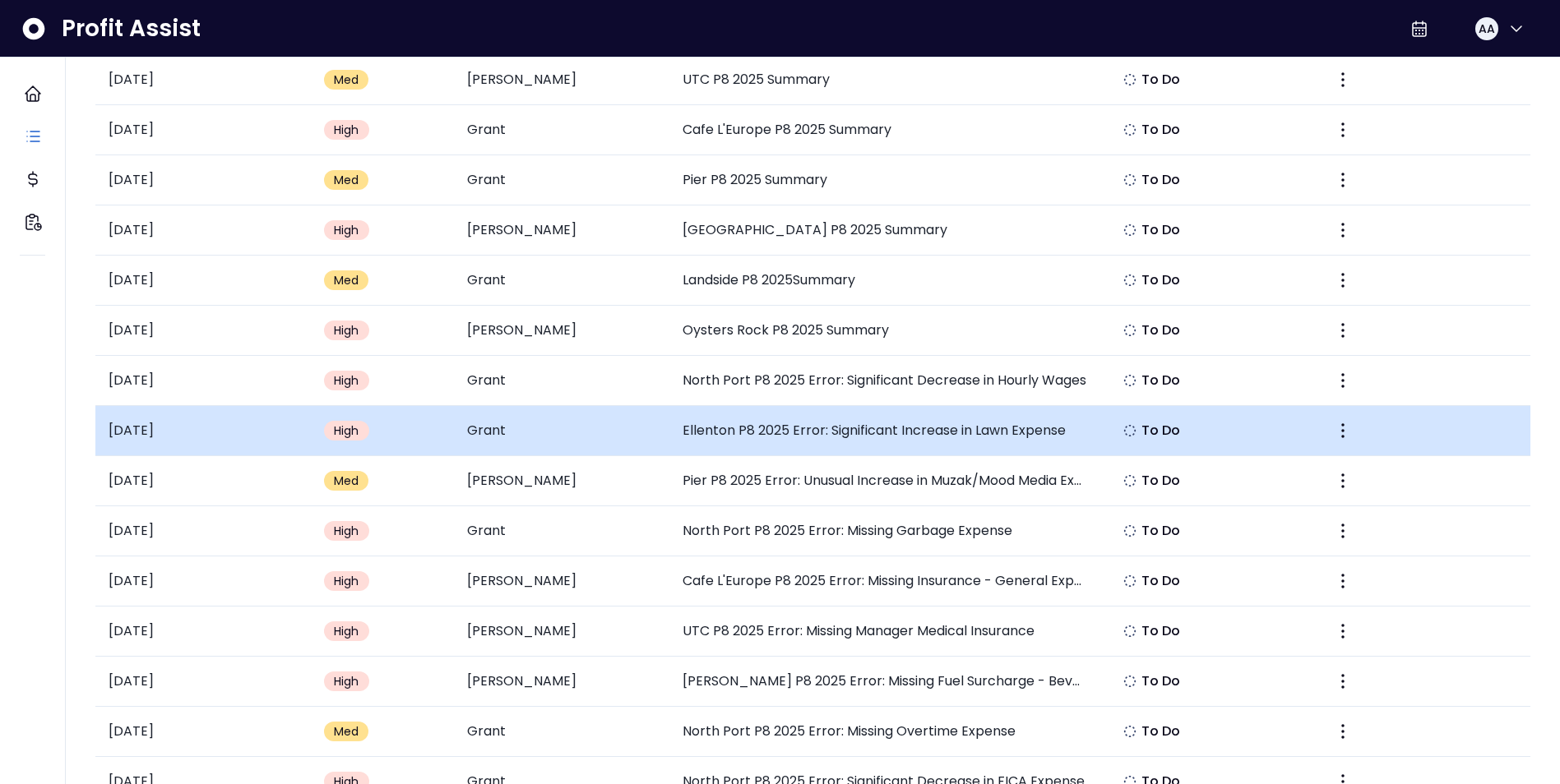
click at [870, 431] on td "Ellenton P8 2025 Error: Significant Increase in Lawn Expense" at bounding box center [885, 432] width 431 height 50
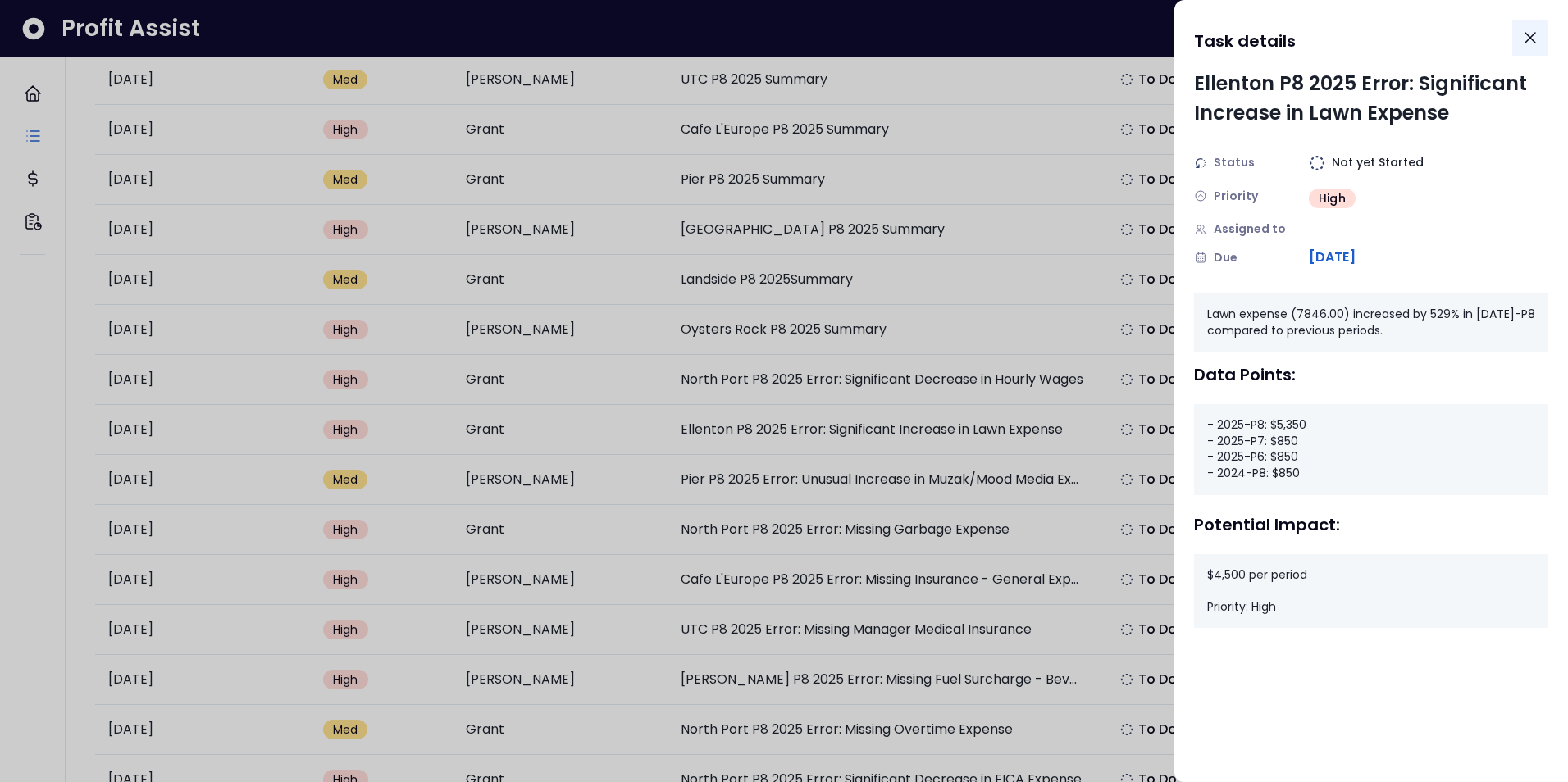
click at [1531, 33] on icon "Close" at bounding box center [1529, 37] width 19 height 19
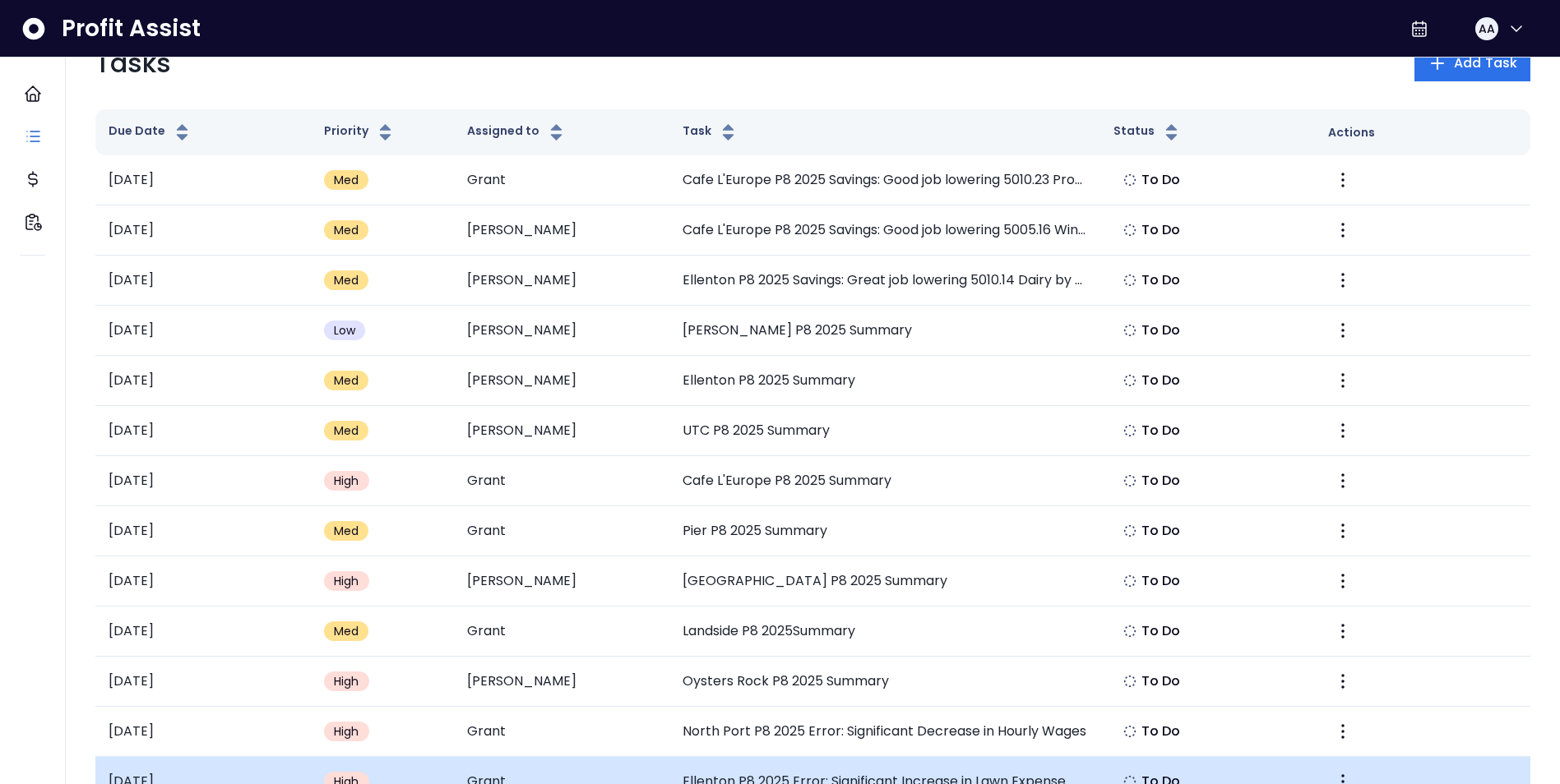
scroll to position [0, 0]
